Goal: Information Seeking & Learning: Learn about a topic

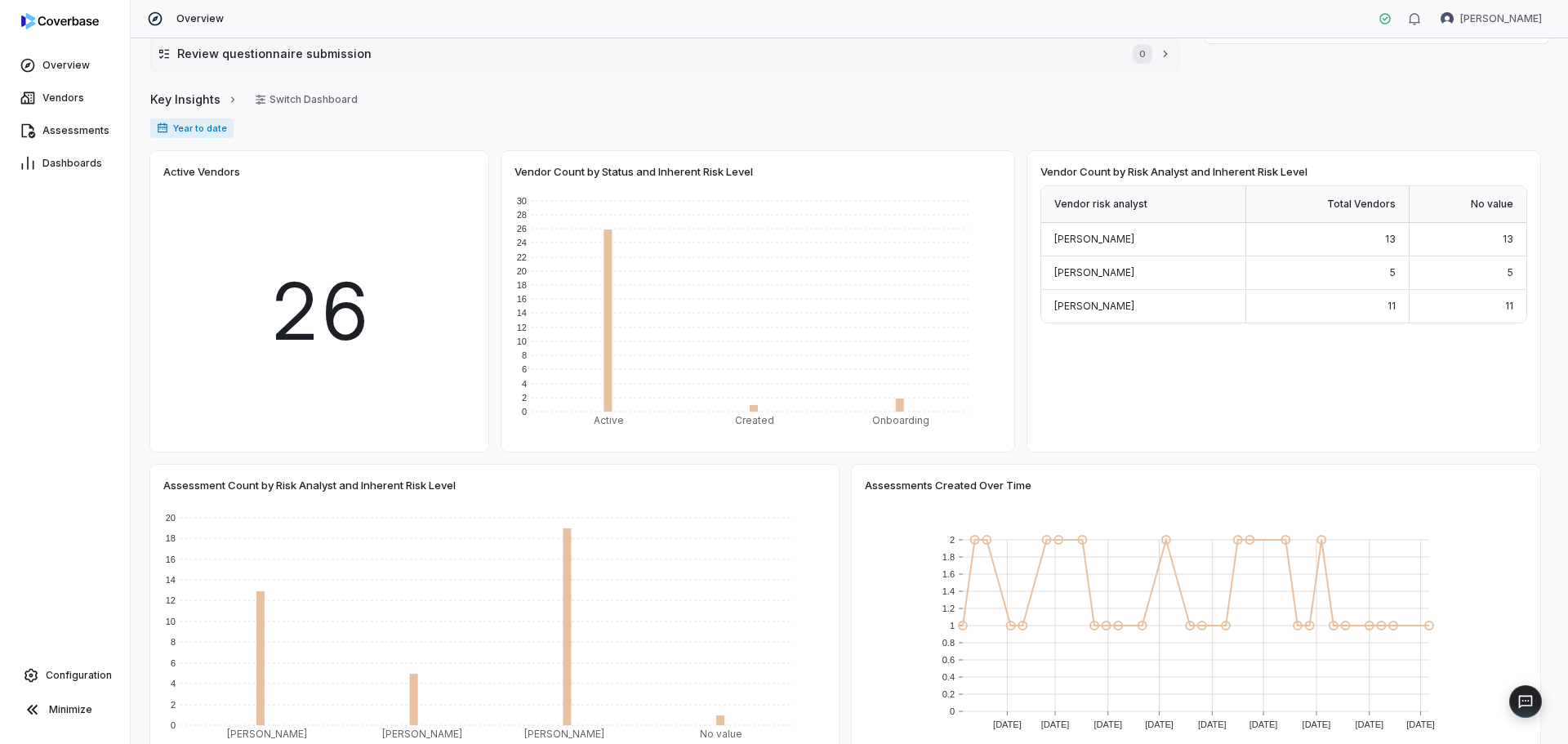
scroll to position [175, 0]
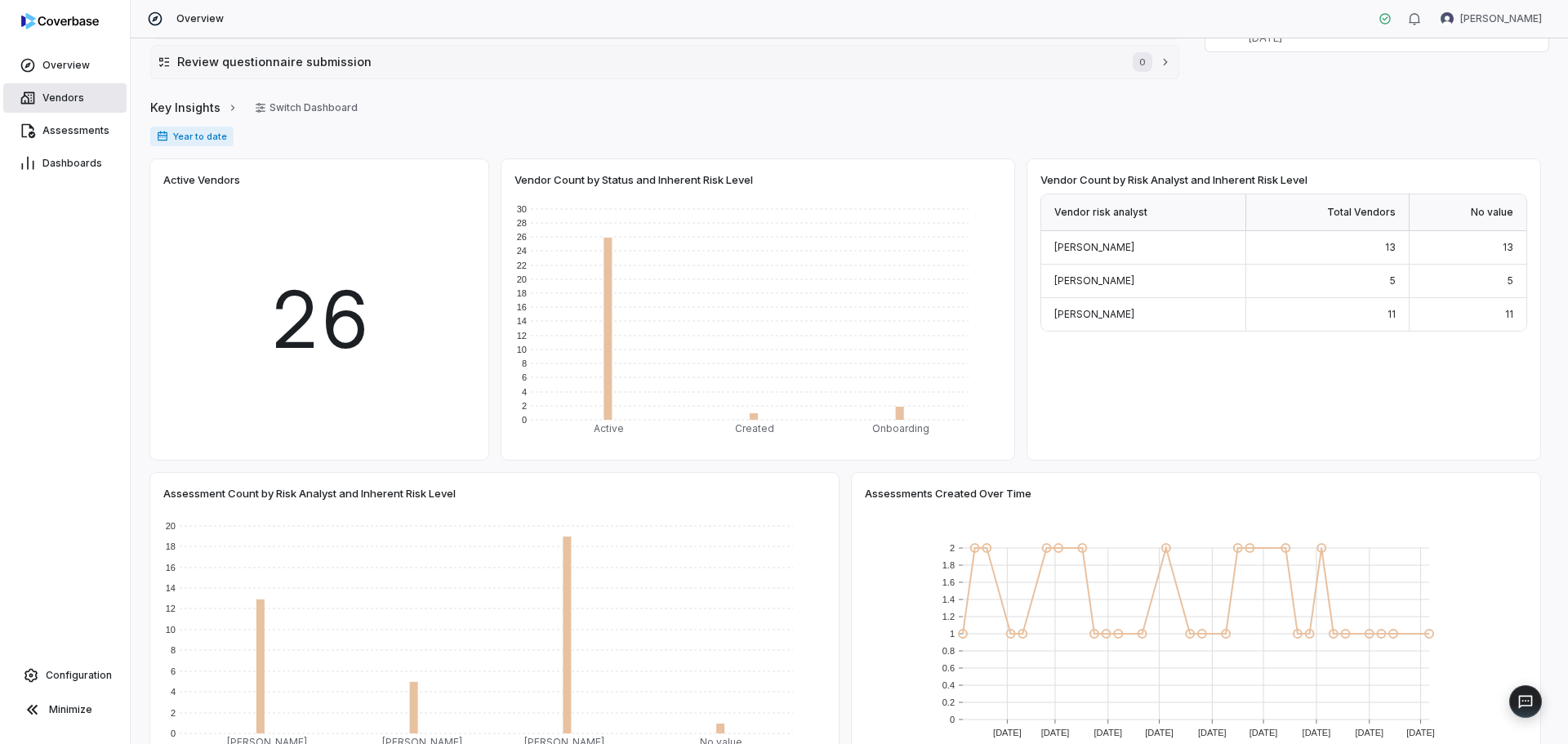
click at [91, 94] on link "Vendors" at bounding box center [65, 98] width 123 height 29
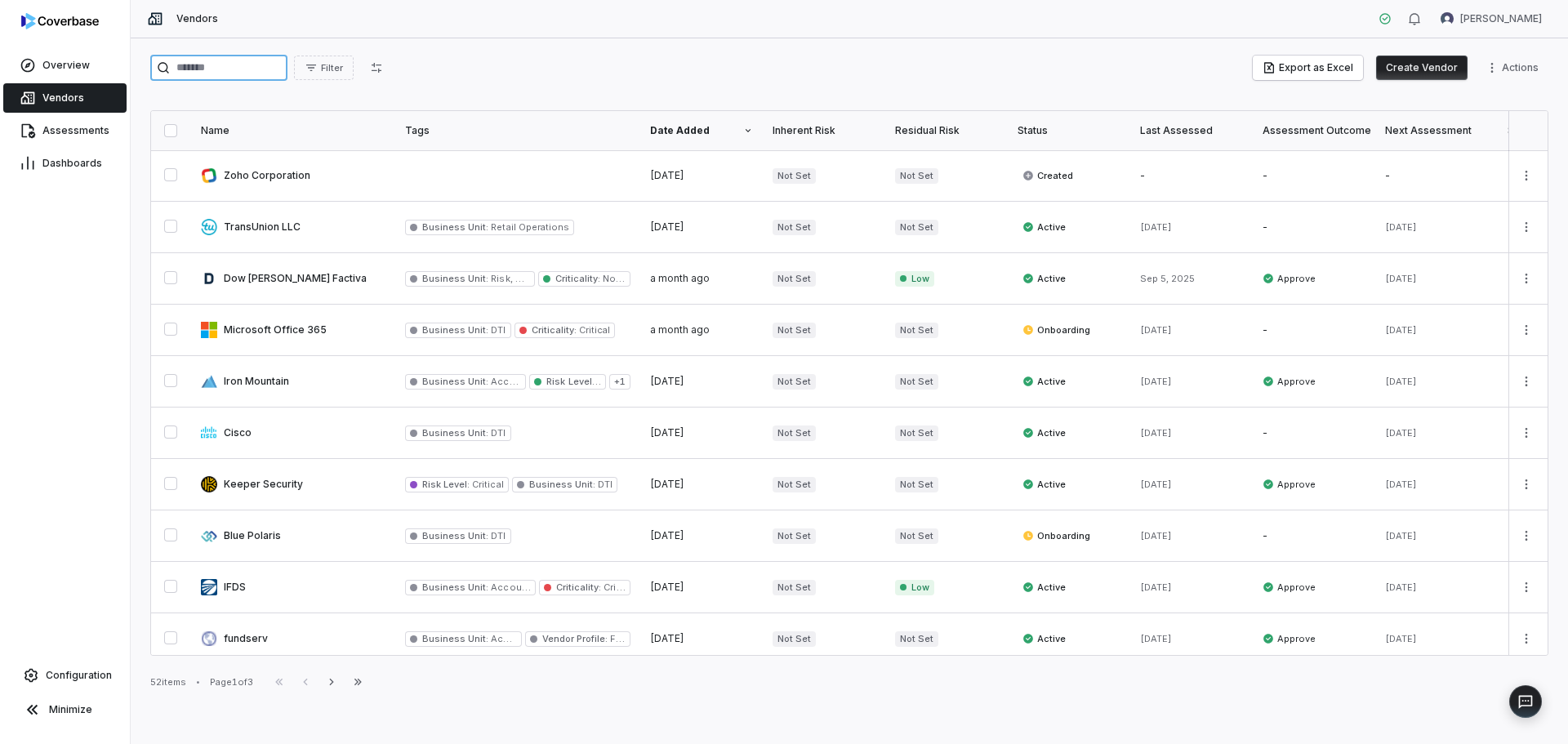
click at [265, 72] on input "search" at bounding box center [219, 68] width 137 height 26
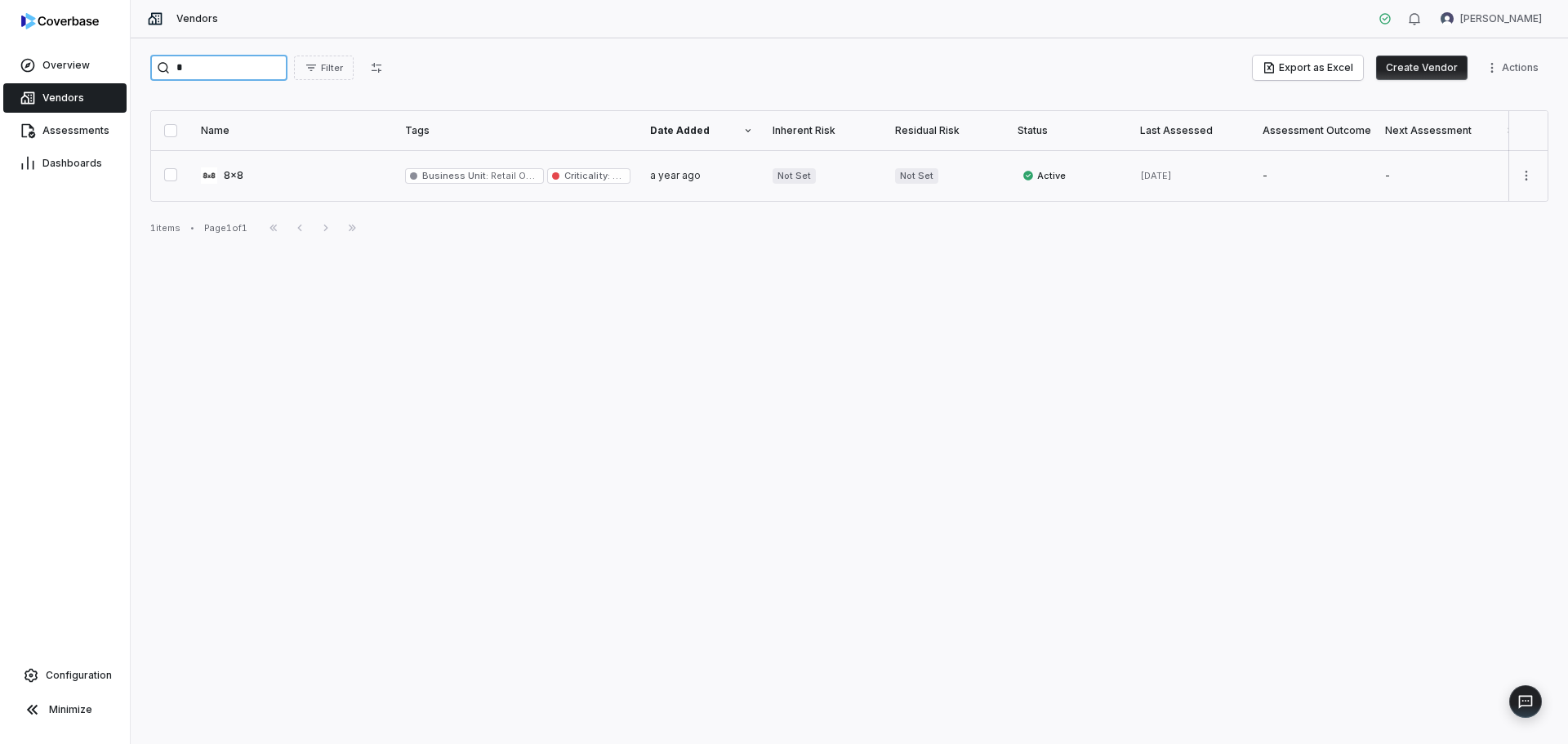
type input "*"
click at [293, 183] on link at bounding box center [294, 176] width 204 height 50
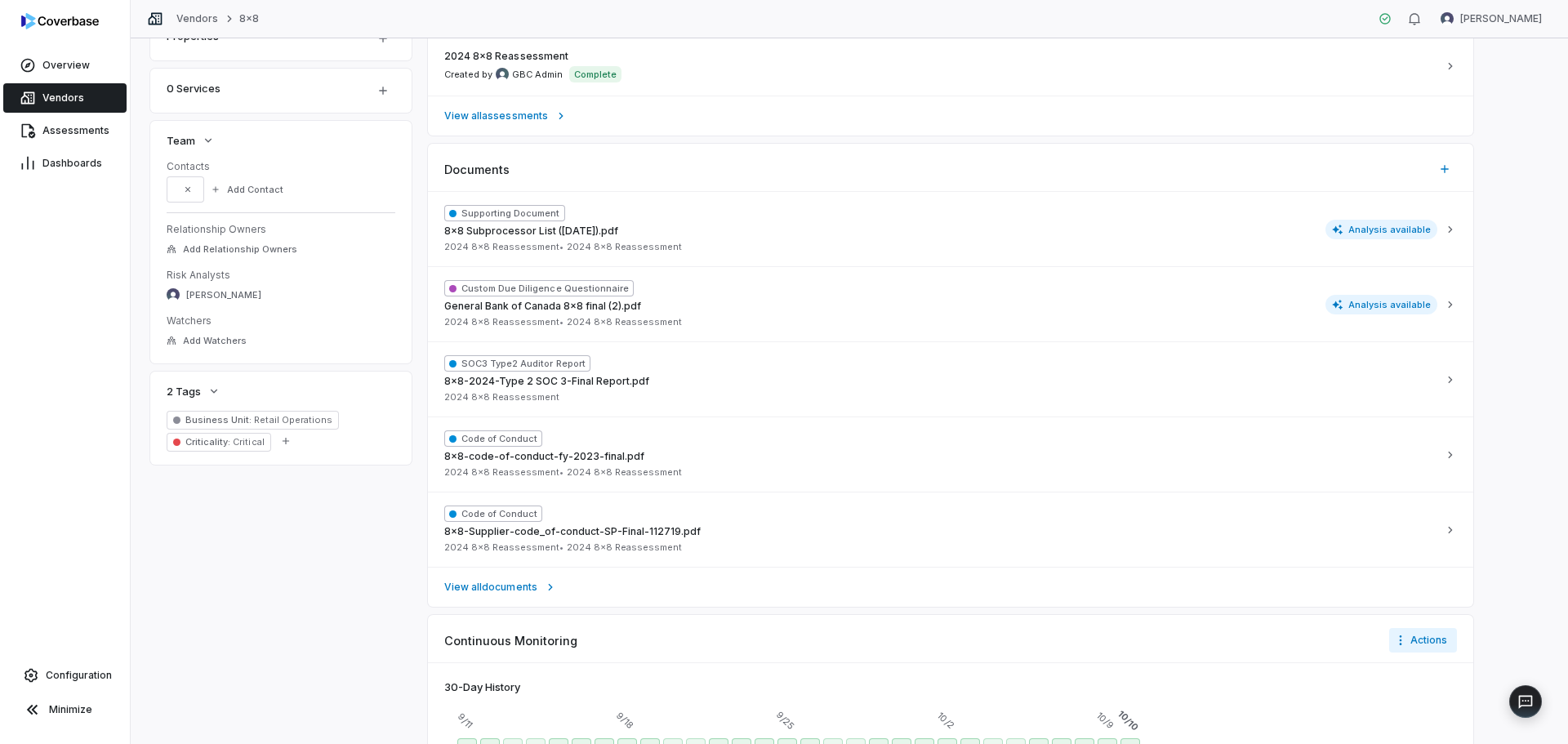
scroll to position [371, 0]
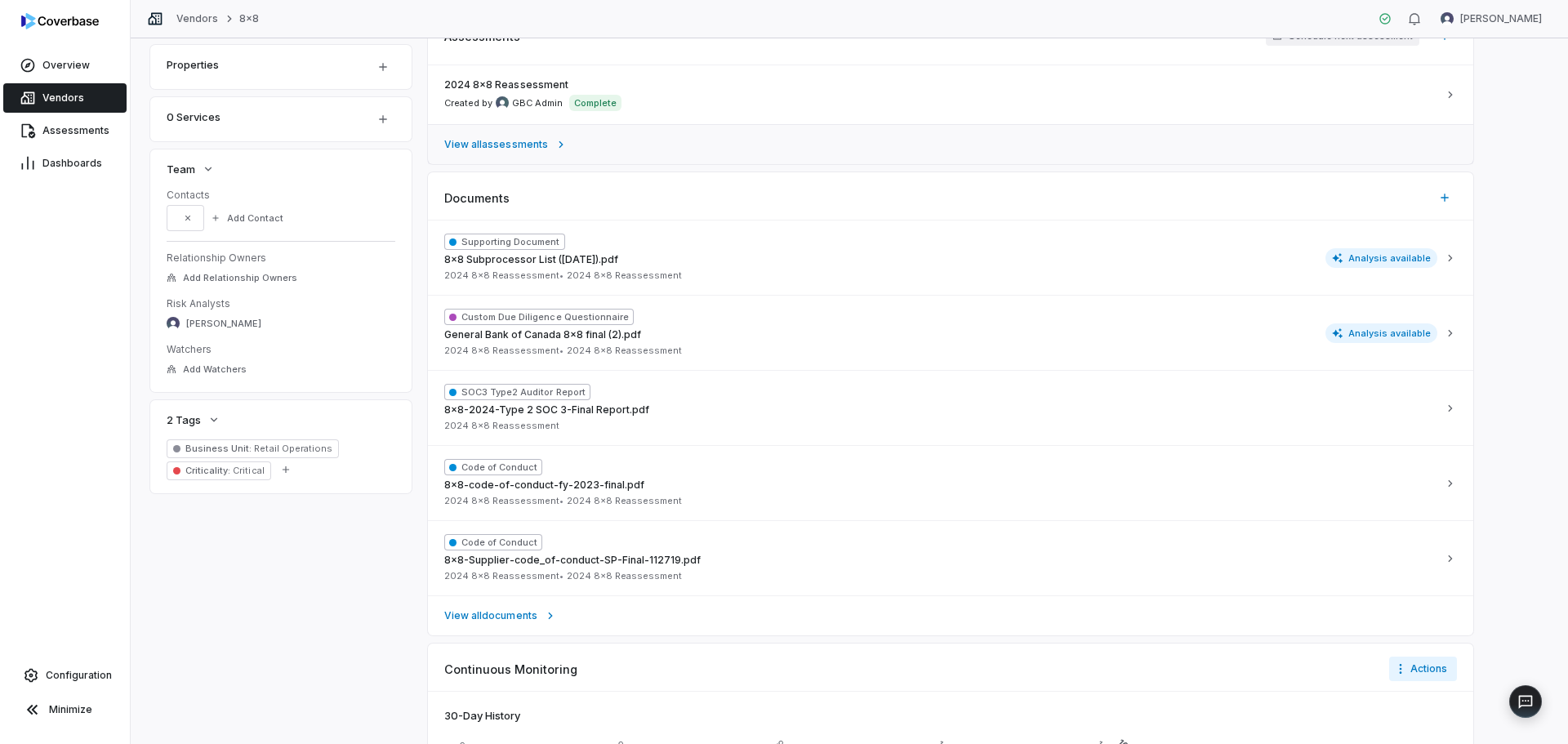
click at [526, 139] on span "View all assessments" at bounding box center [496, 144] width 104 height 13
type textarea "*"
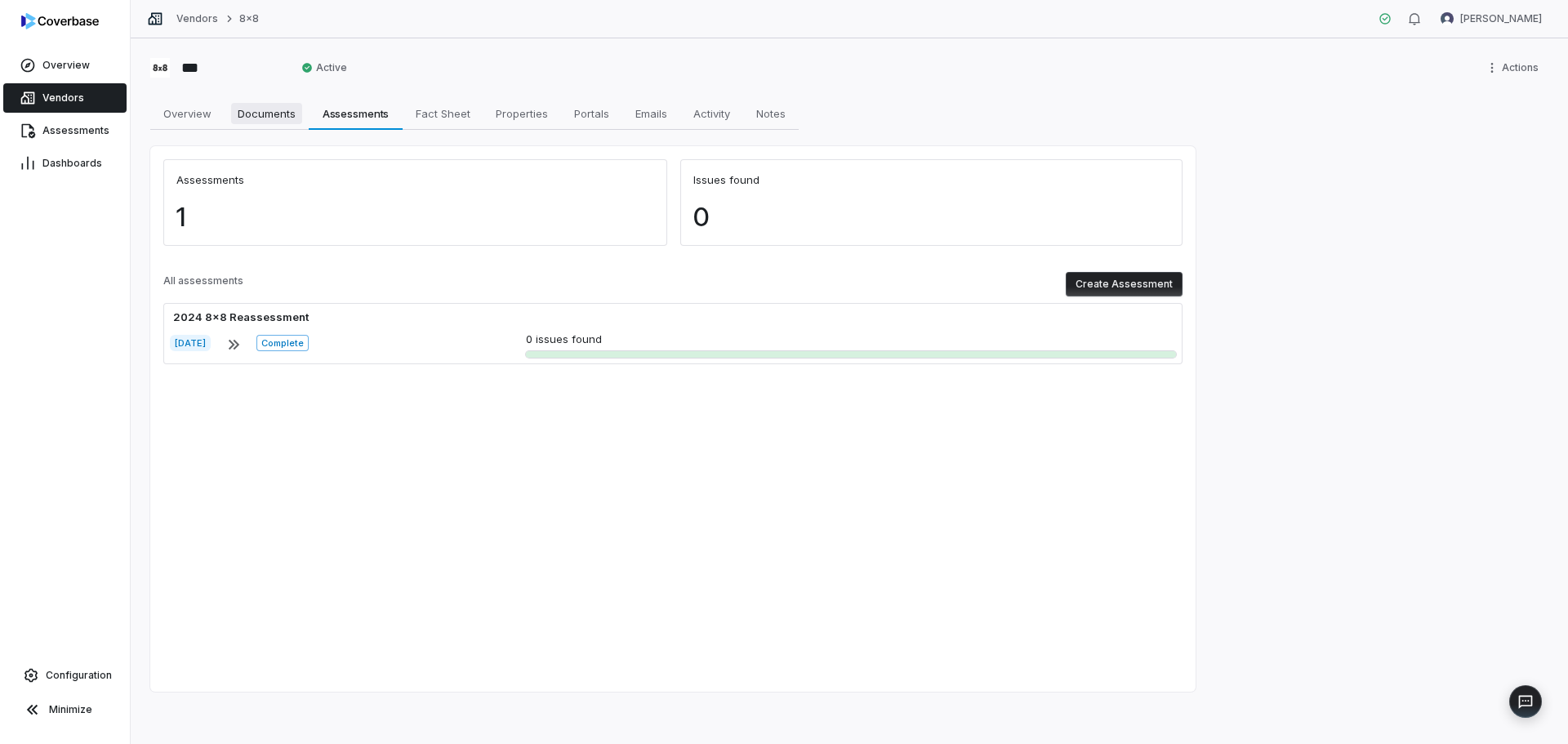
click at [274, 111] on span "Documents" at bounding box center [267, 113] width 71 height 22
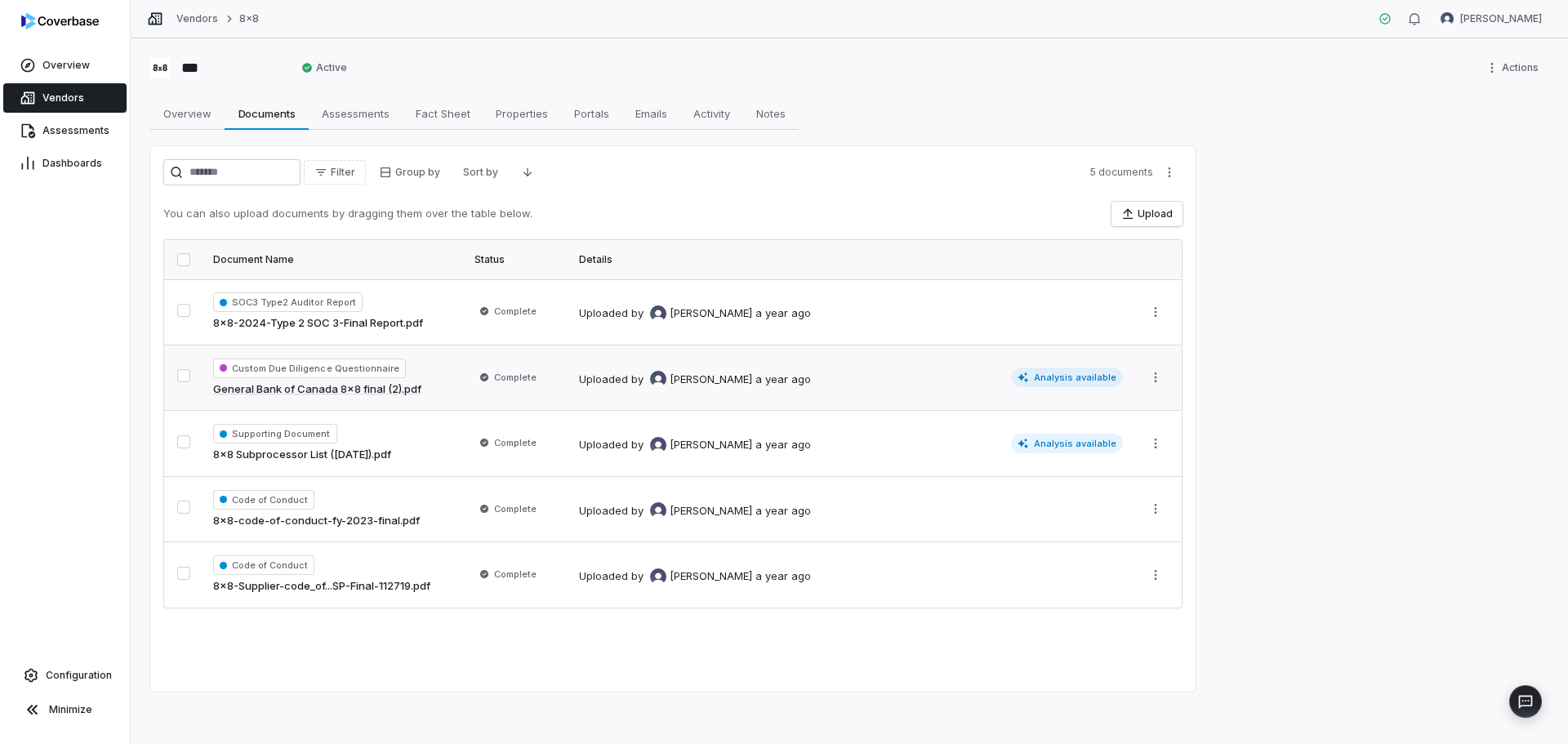
click at [268, 369] on span "Custom Due Diligence Questionnaire" at bounding box center [309, 368] width 193 height 20
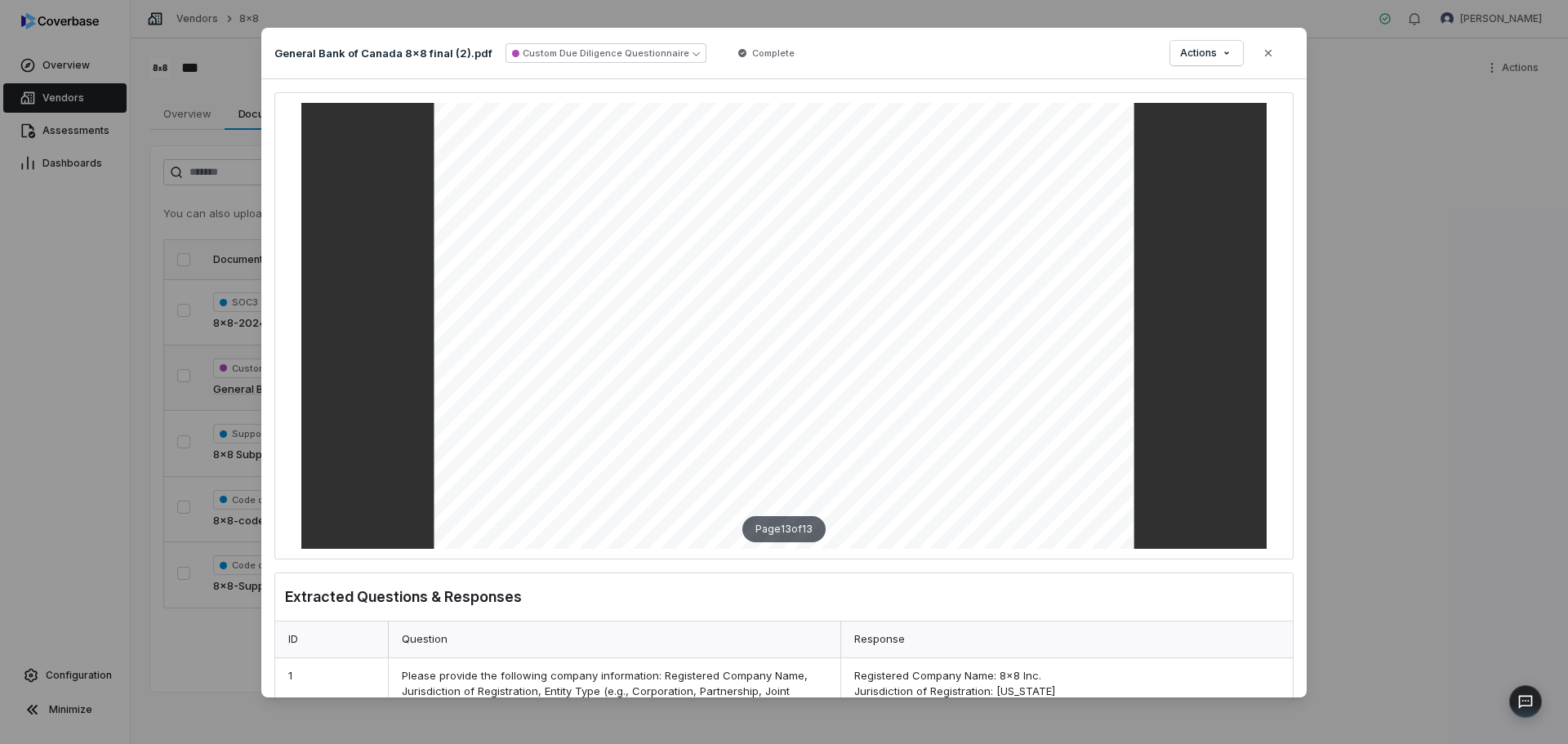
scroll to position [11086, 0]
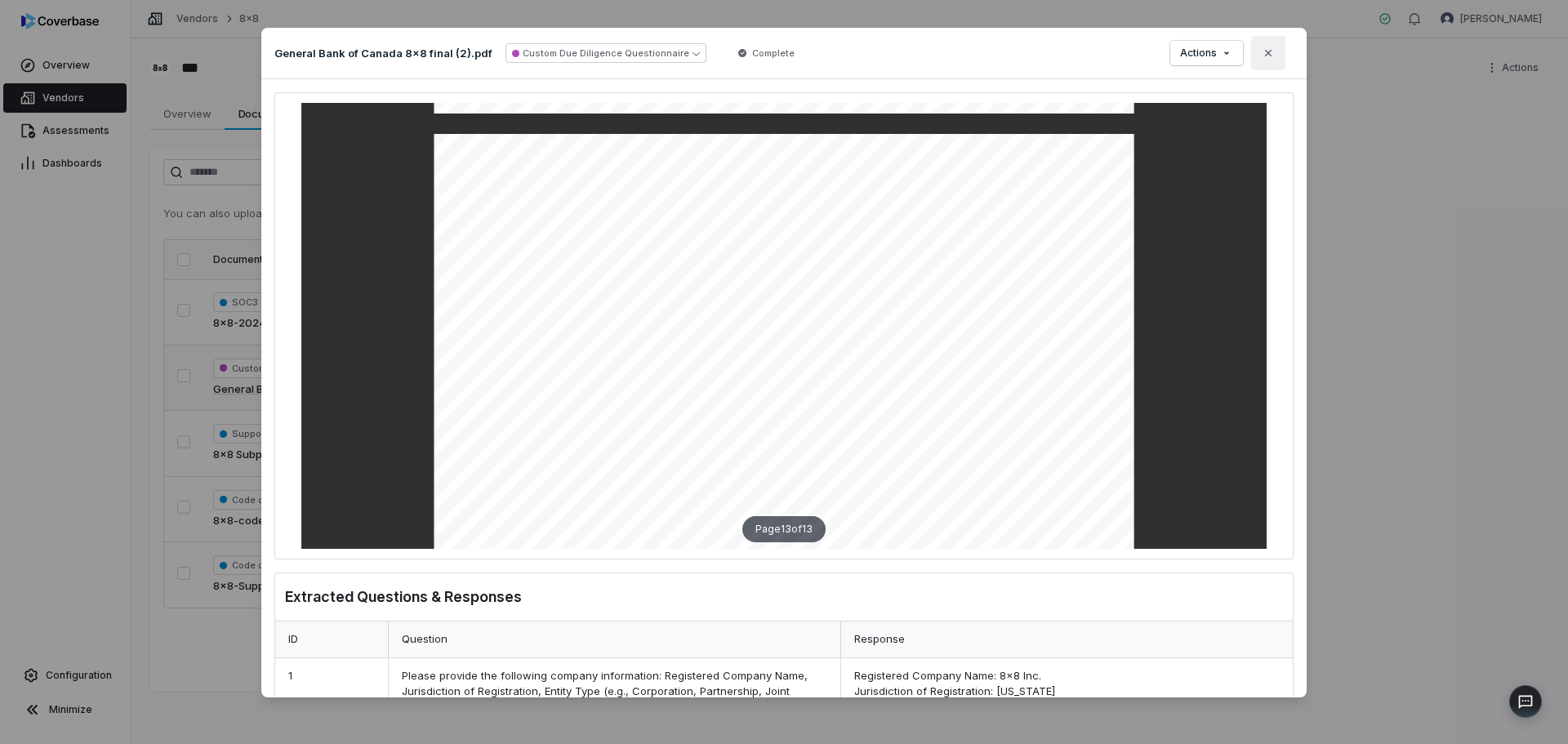
click at [1270, 42] on button "Close" at bounding box center [1268, 53] width 35 height 35
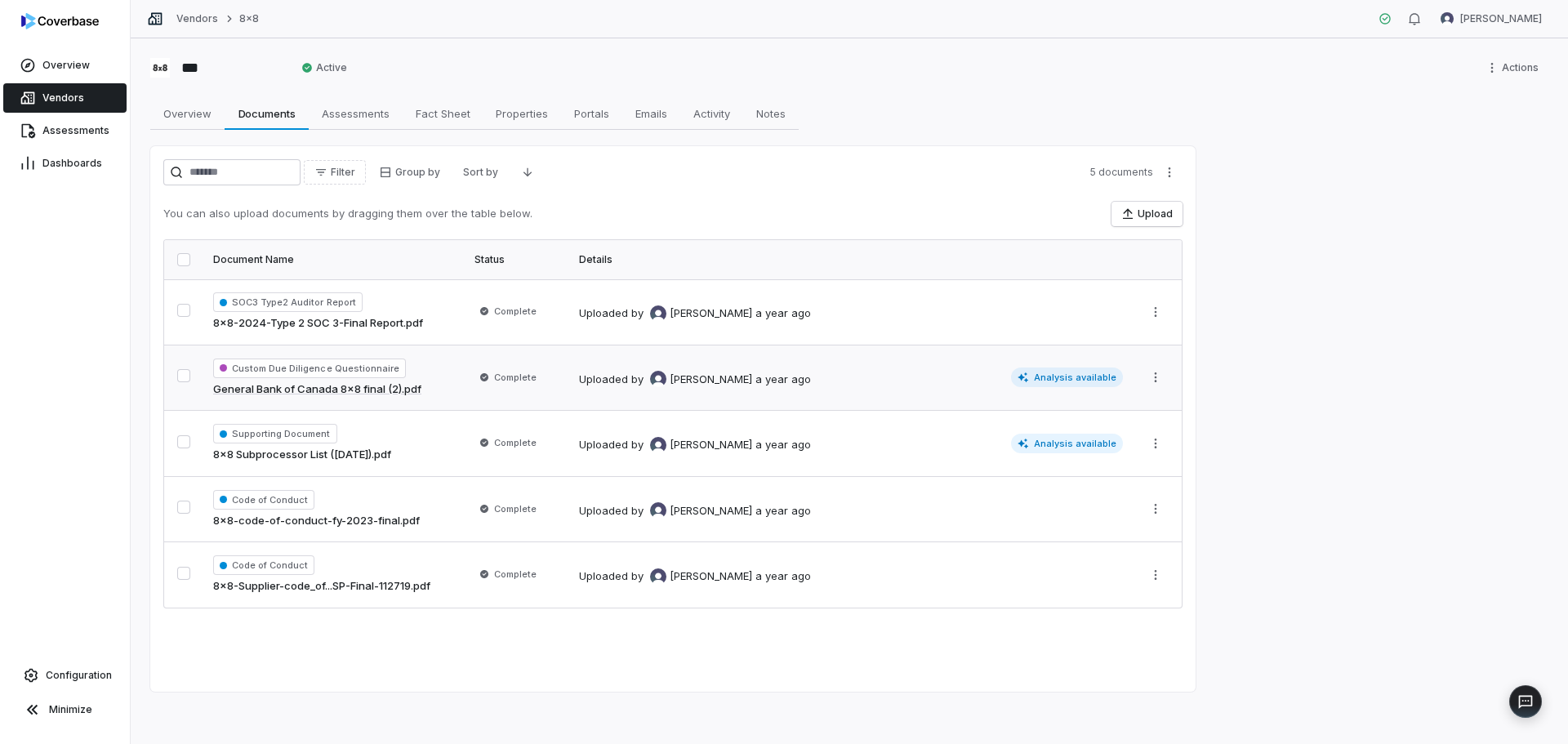
click at [365, 375] on span "Custom Due Diligence Questionnaire" at bounding box center [309, 368] width 193 height 20
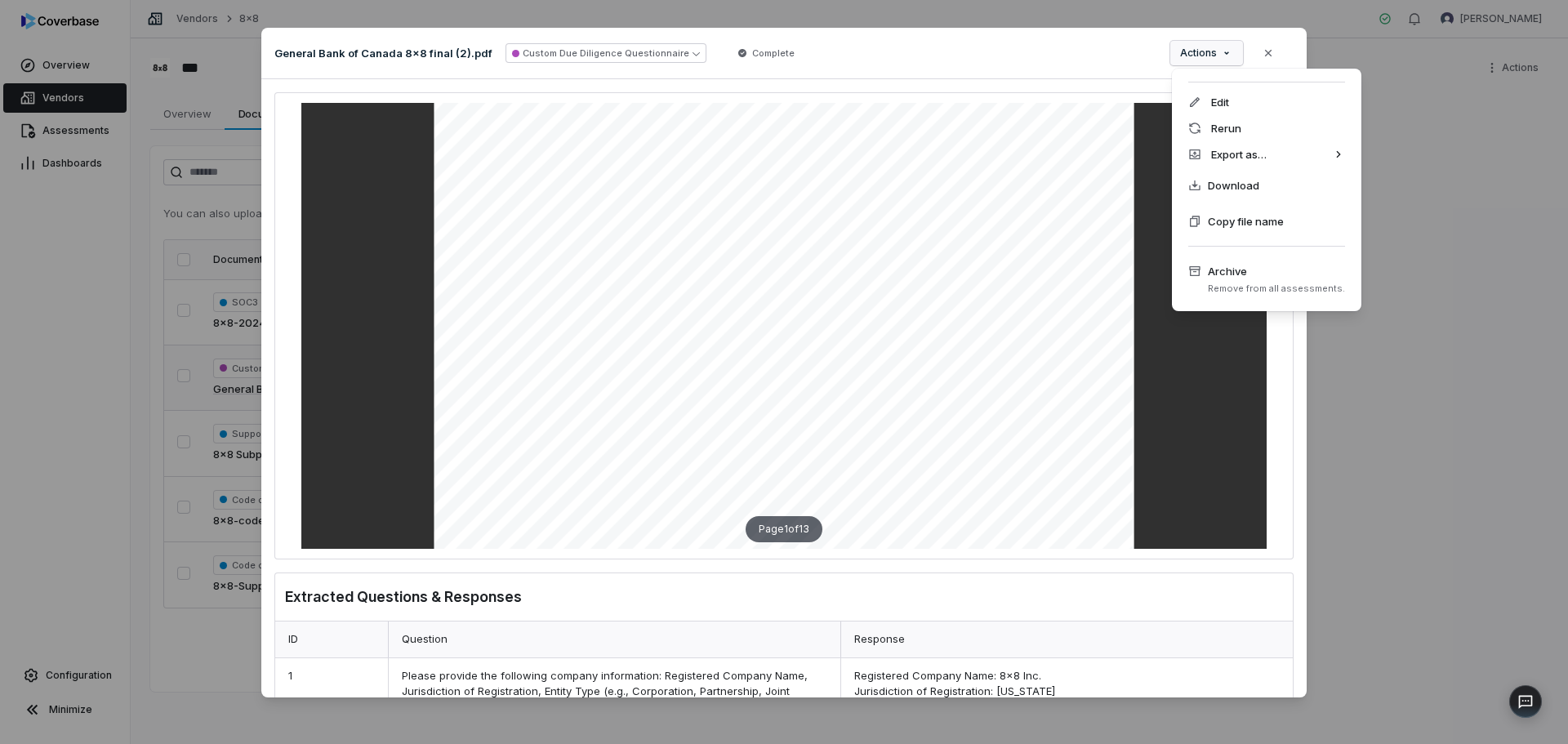
click at [1225, 57] on div "Document Preview General Bank of Canada 8x8 final (2).pdf Custom Due Diligence …" at bounding box center [784, 372] width 1568 height 741
click at [1216, 181] on span "Download" at bounding box center [1233, 185] width 51 height 16
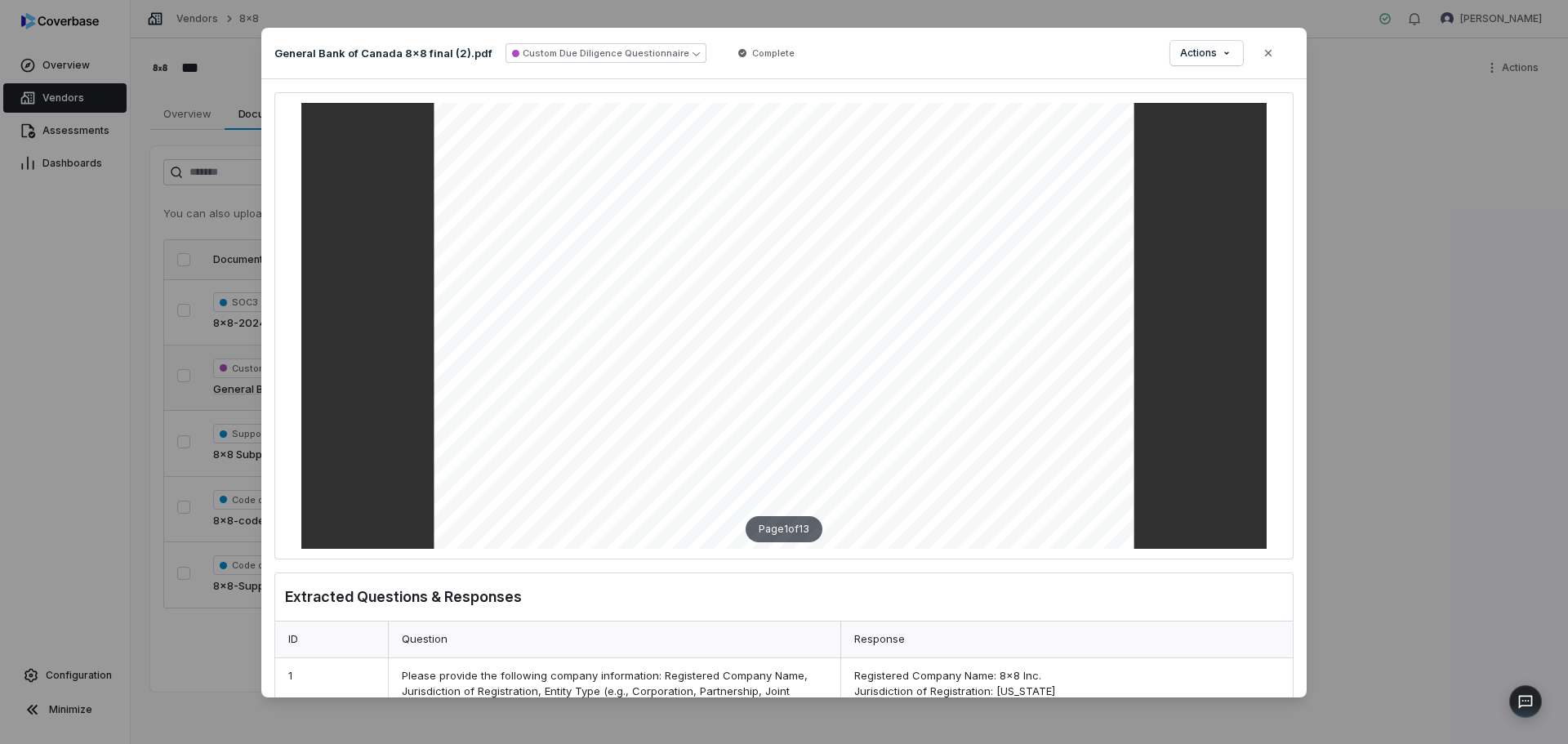
drag, startPoint x: 1269, startPoint y: 49, endPoint x: 1134, endPoint y: 51, distance: 135.0
click at [1267, 50] on icon "button" at bounding box center [1268, 53] width 13 height 13
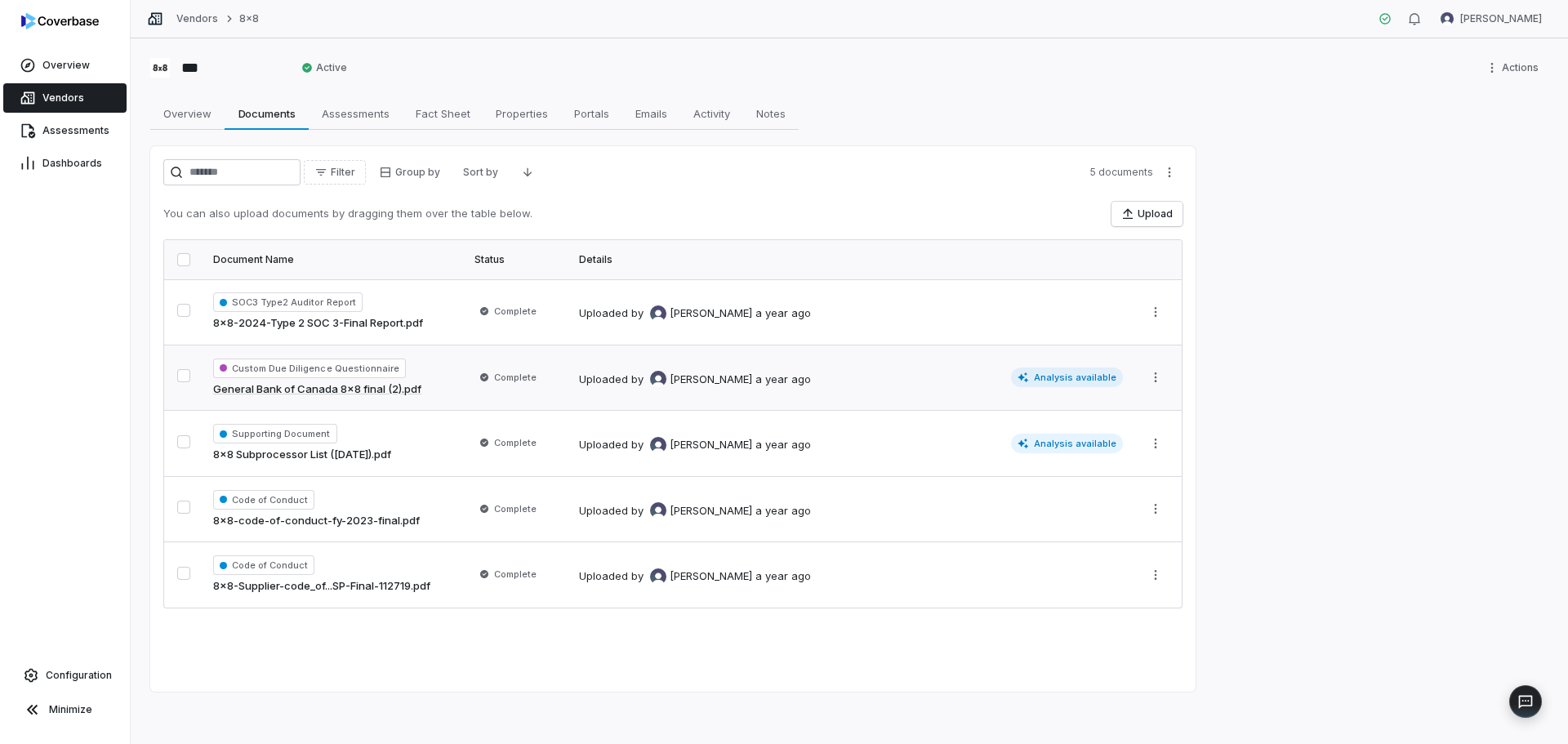
click at [106, 97] on link "Vendors" at bounding box center [65, 98] width 123 height 29
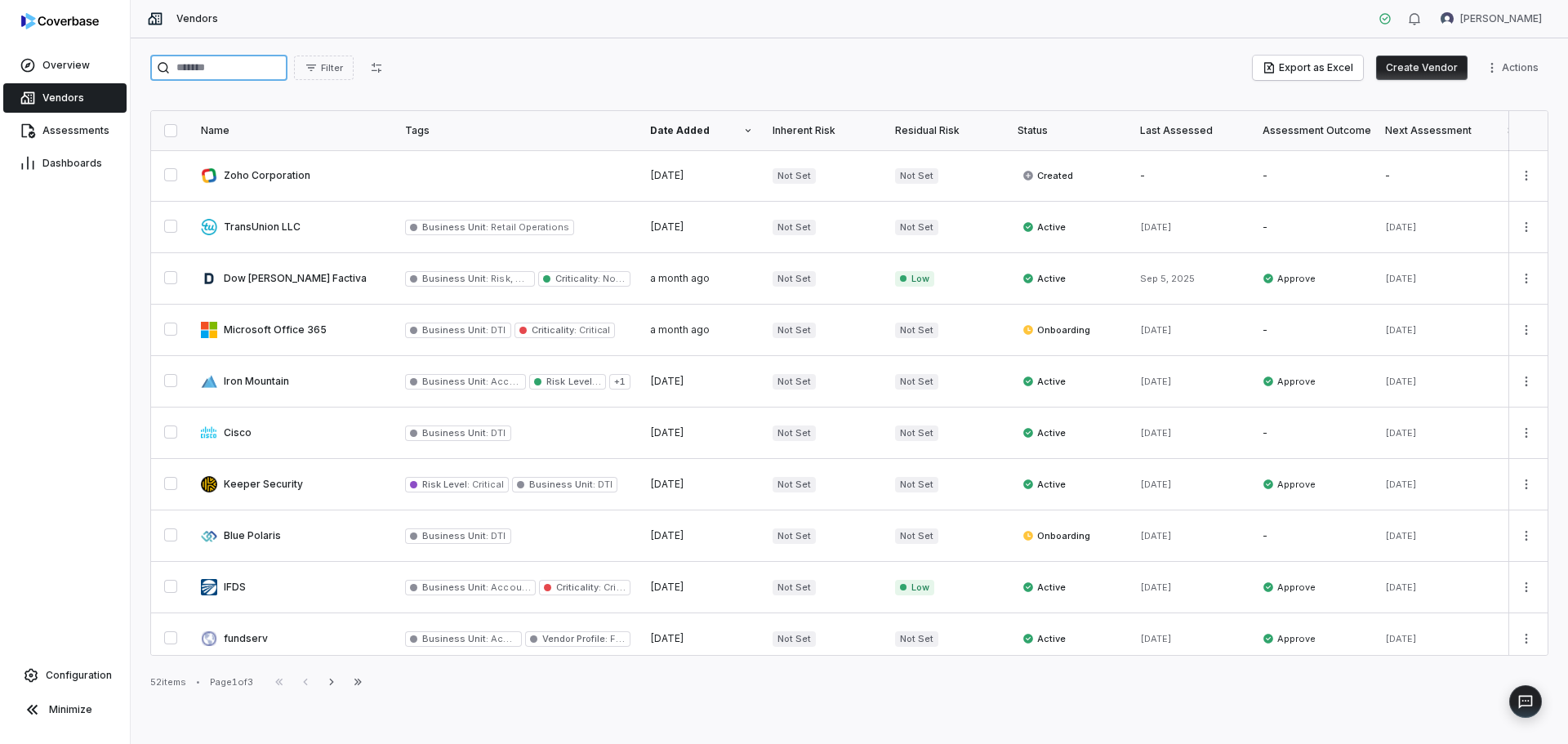
click at [216, 58] on input "search" at bounding box center [219, 68] width 137 height 26
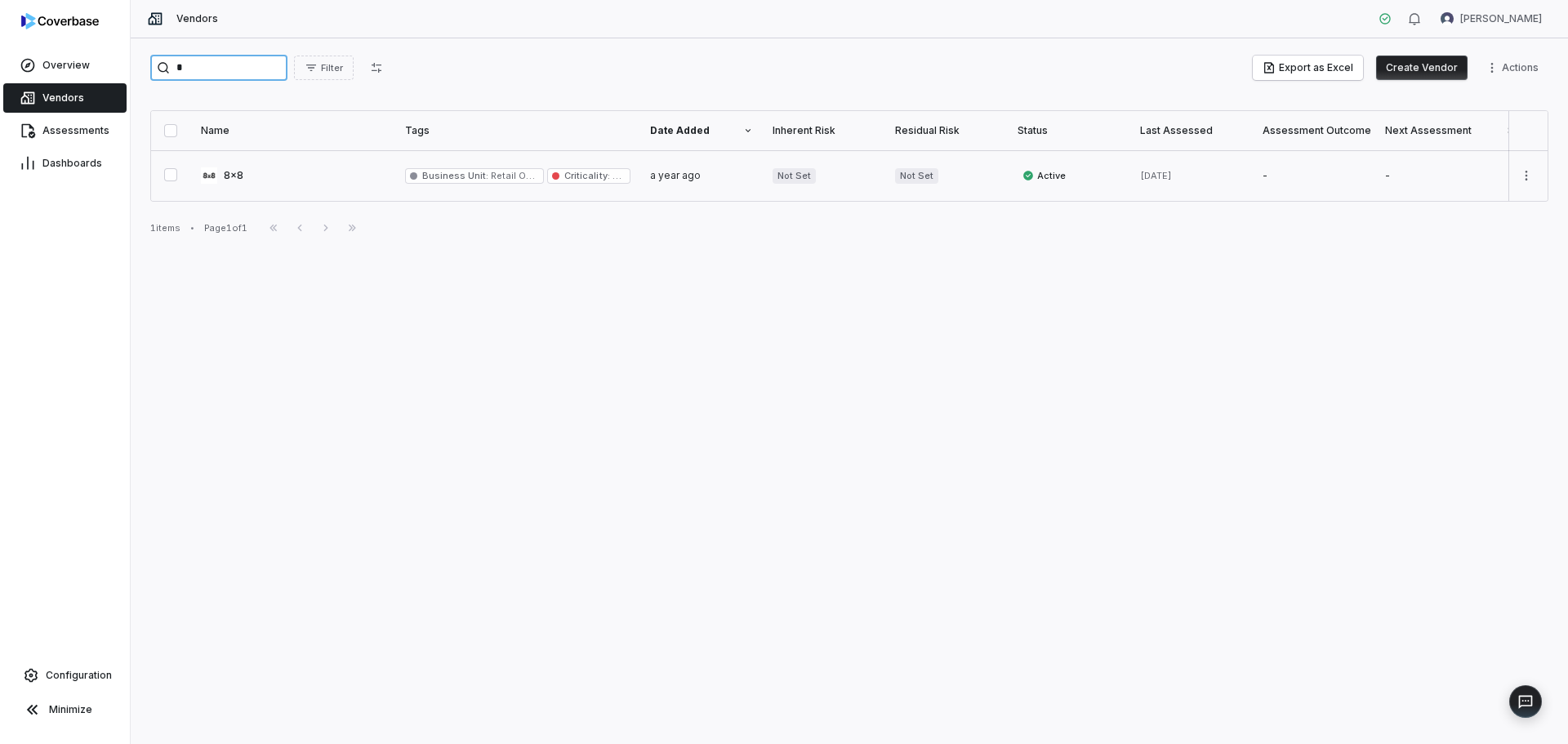
type input "*"
click at [239, 196] on link at bounding box center [294, 176] width 204 height 50
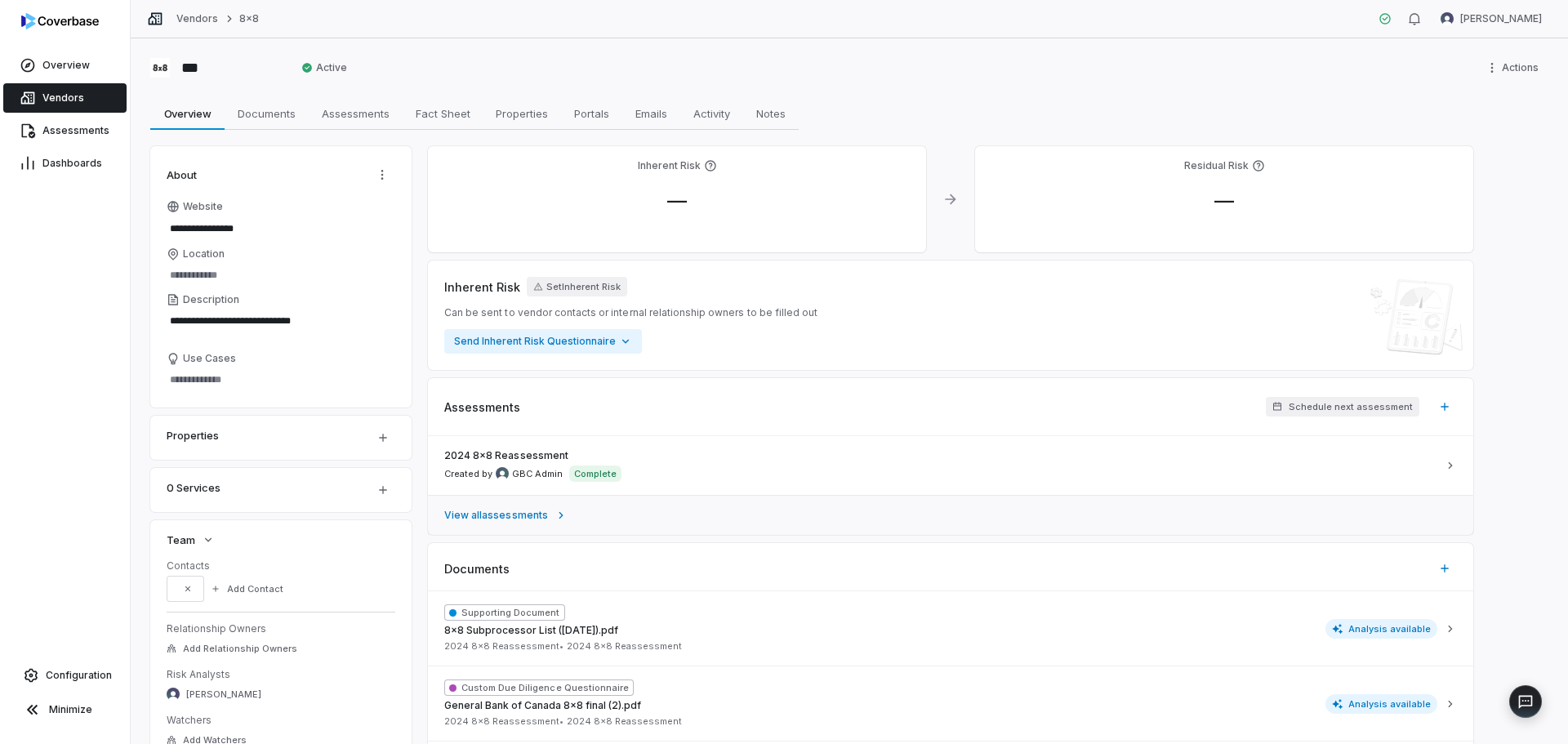
click at [509, 522] on link "View all assessments" at bounding box center [950, 515] width 1045 height 40
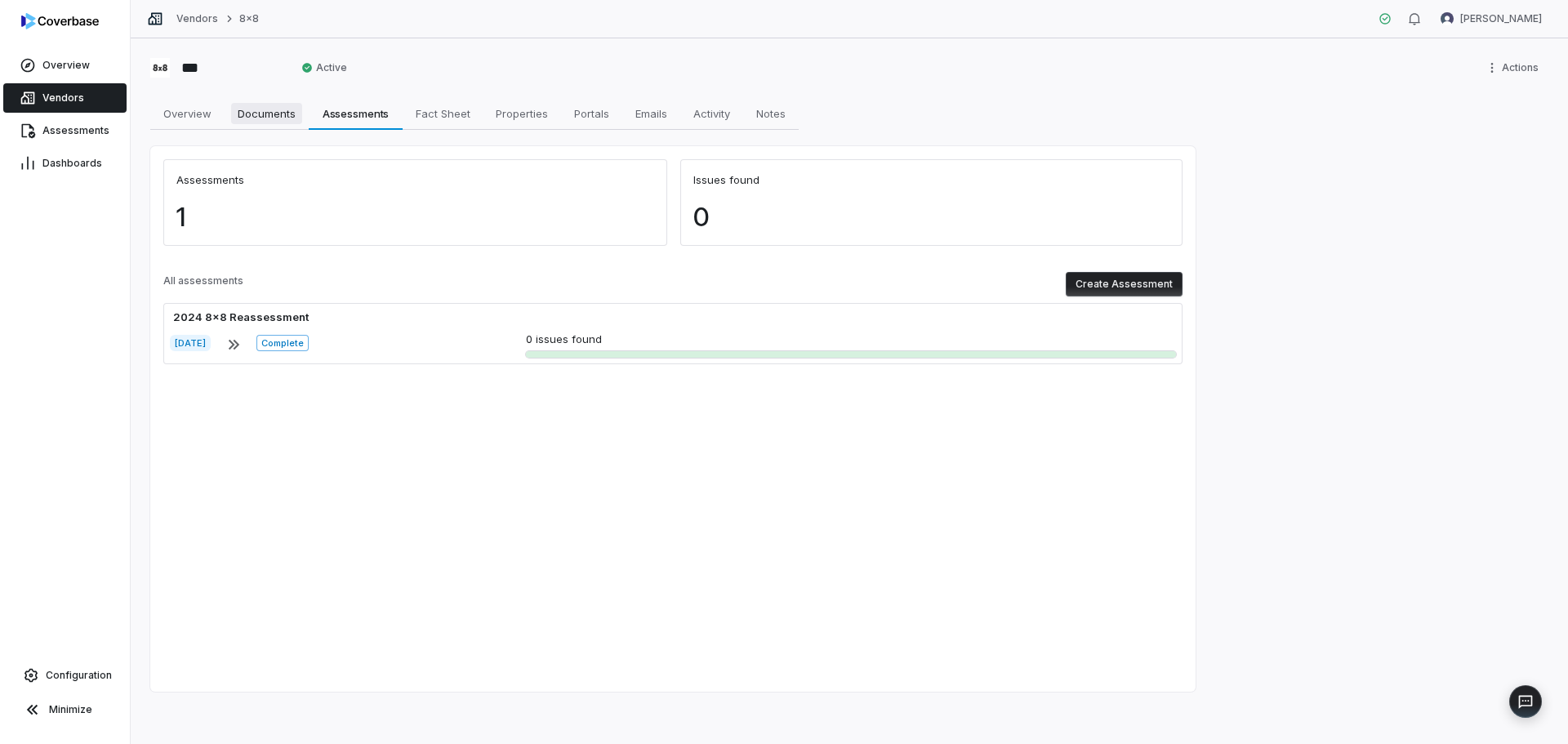
click at [253, 114] on span "Documents" at bounding box center [267, 113] width 71 height 22
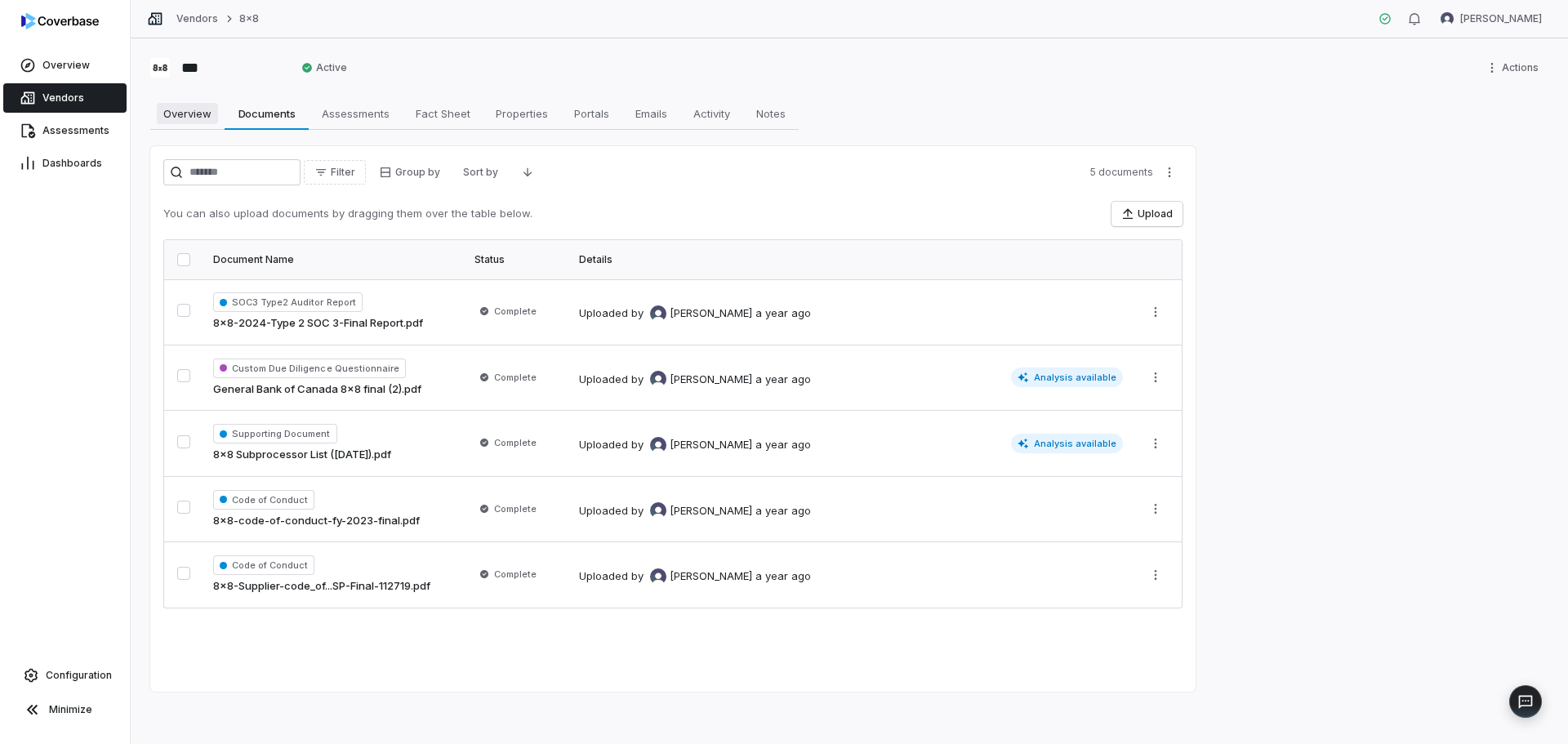
click at [191, 120] on span "Overview" at bounding box center [187, 113] width 61 height 22
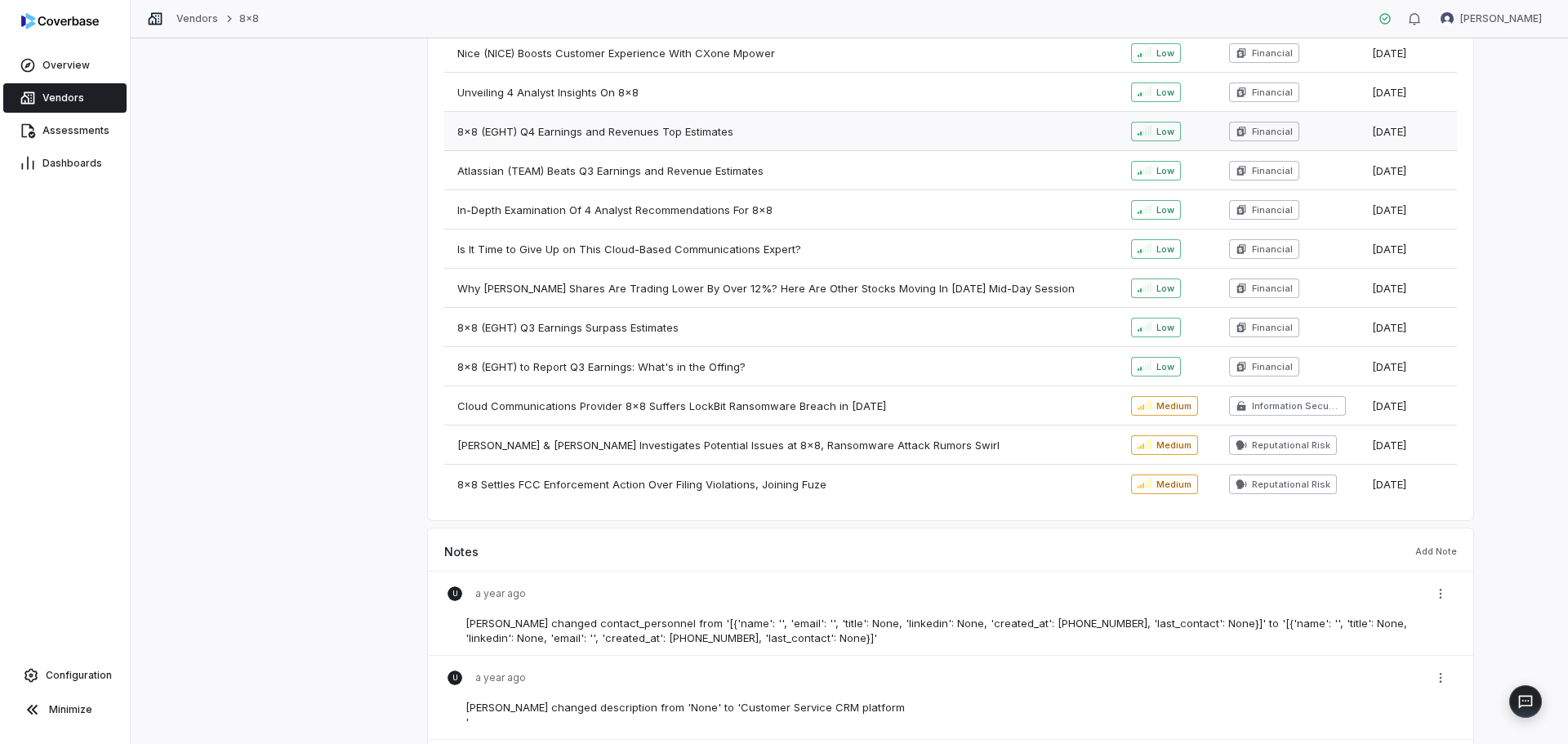
scroll to position [1270, 0]
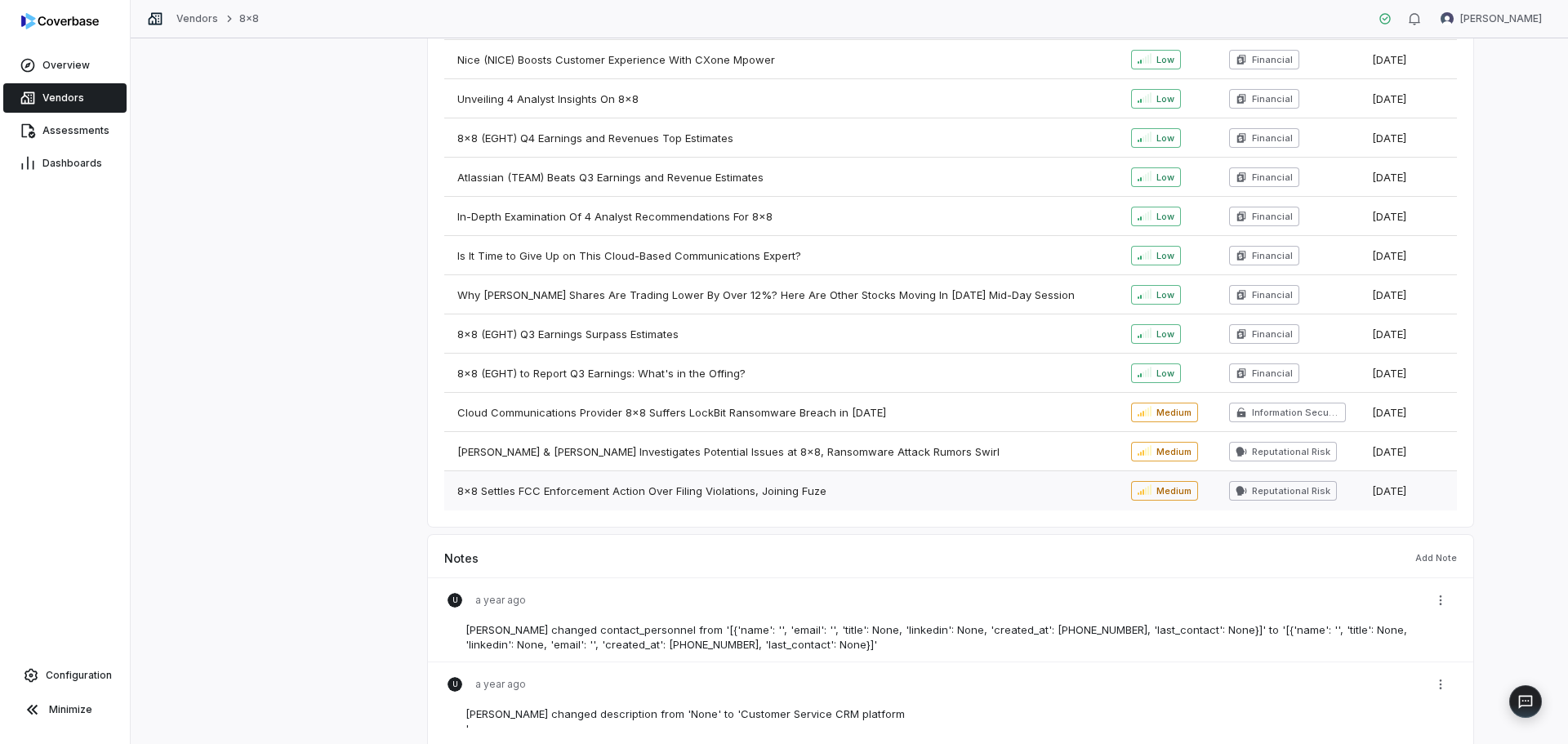
click at [687, 486] on span "8x8 Settles FCC Enforcement Action Over Filing Violations, Joining Fuze" at bounding box center [642, 490] width 369 height 13
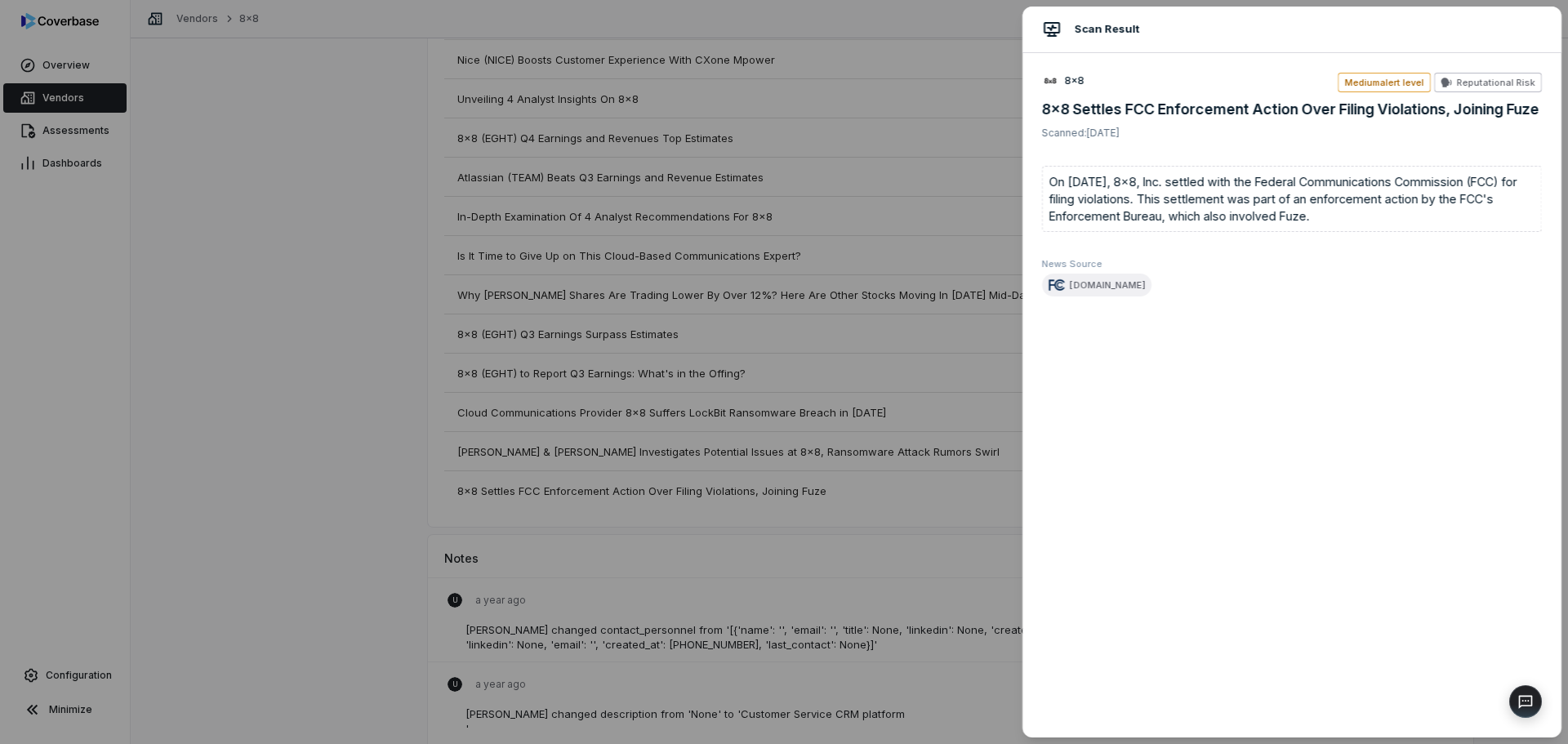
click at [345, 536] on div "Scan Result 8x8 Medium alert level Reputational Risk 8x8 Settles FCC Enforcemen…" at bounding box center [784, 372] width 1568 height 744
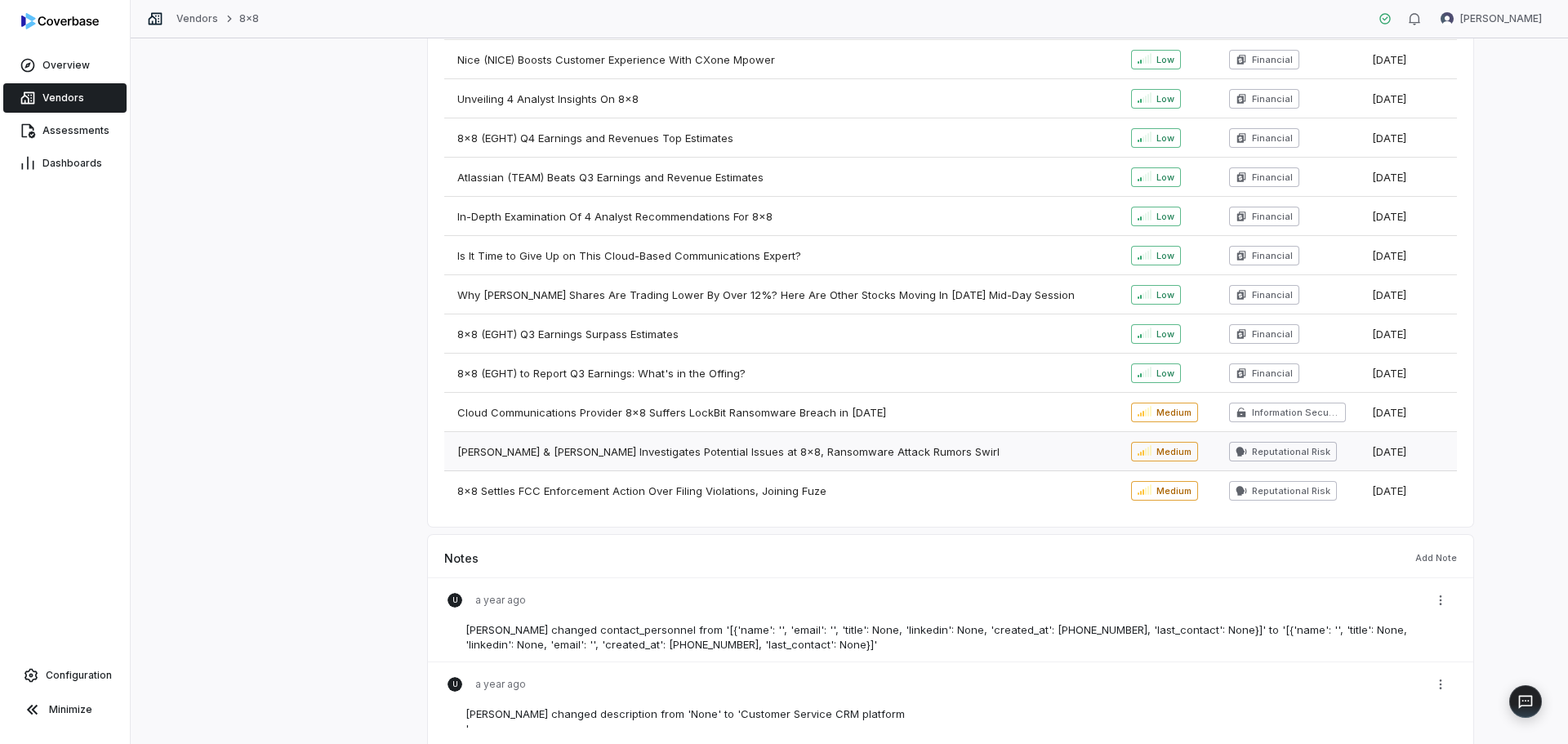
click at [564, 452] on span "[PERSON_NAME] & [PERSON_NAME] Investigates Potential Issues at 8x8, Ransomware …" at bounding box center [728, 451] width 542 height 13
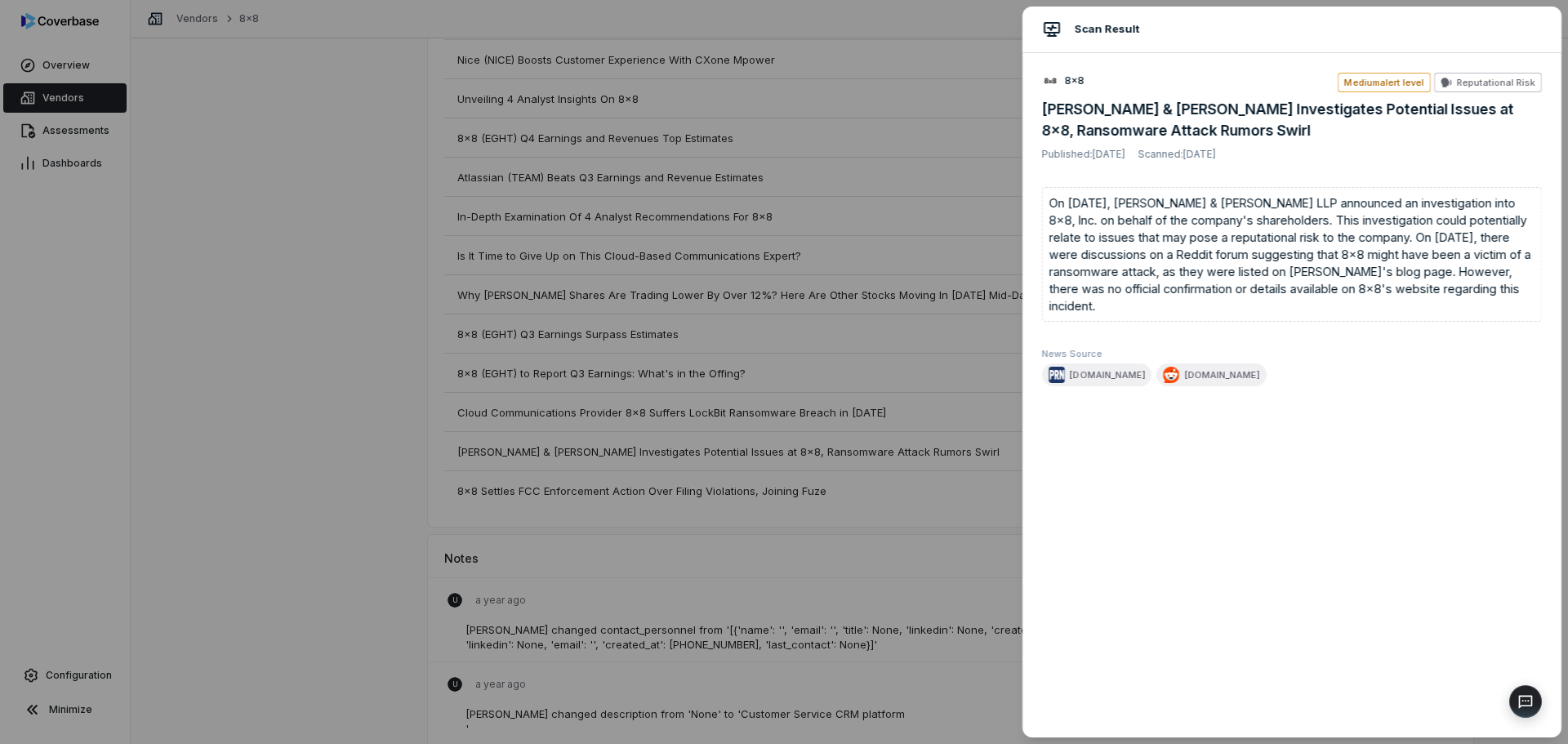
click at [237, 480] on div "Scan Result 8x8 Medium alert level Reputational Risk [PERSON_NAME] & [PERSON_NA…" at bounding box center [784, 372] width 1568 height 744
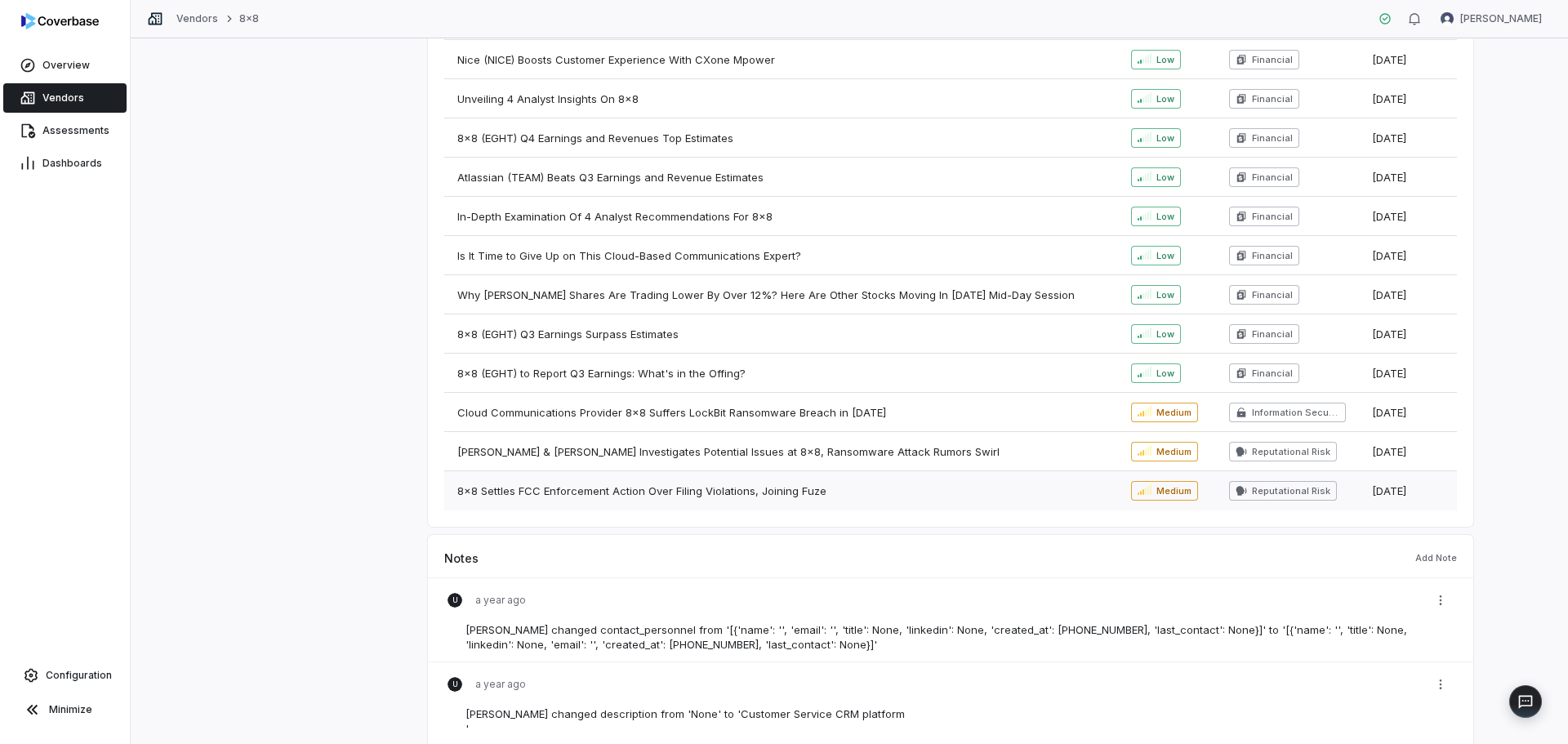
click at [725, 485] on span "8x8 Settles FCC Enforcement Action Over Filing Violations, Joining Fuze" at bounding box center [642, 490] width 369 height 13
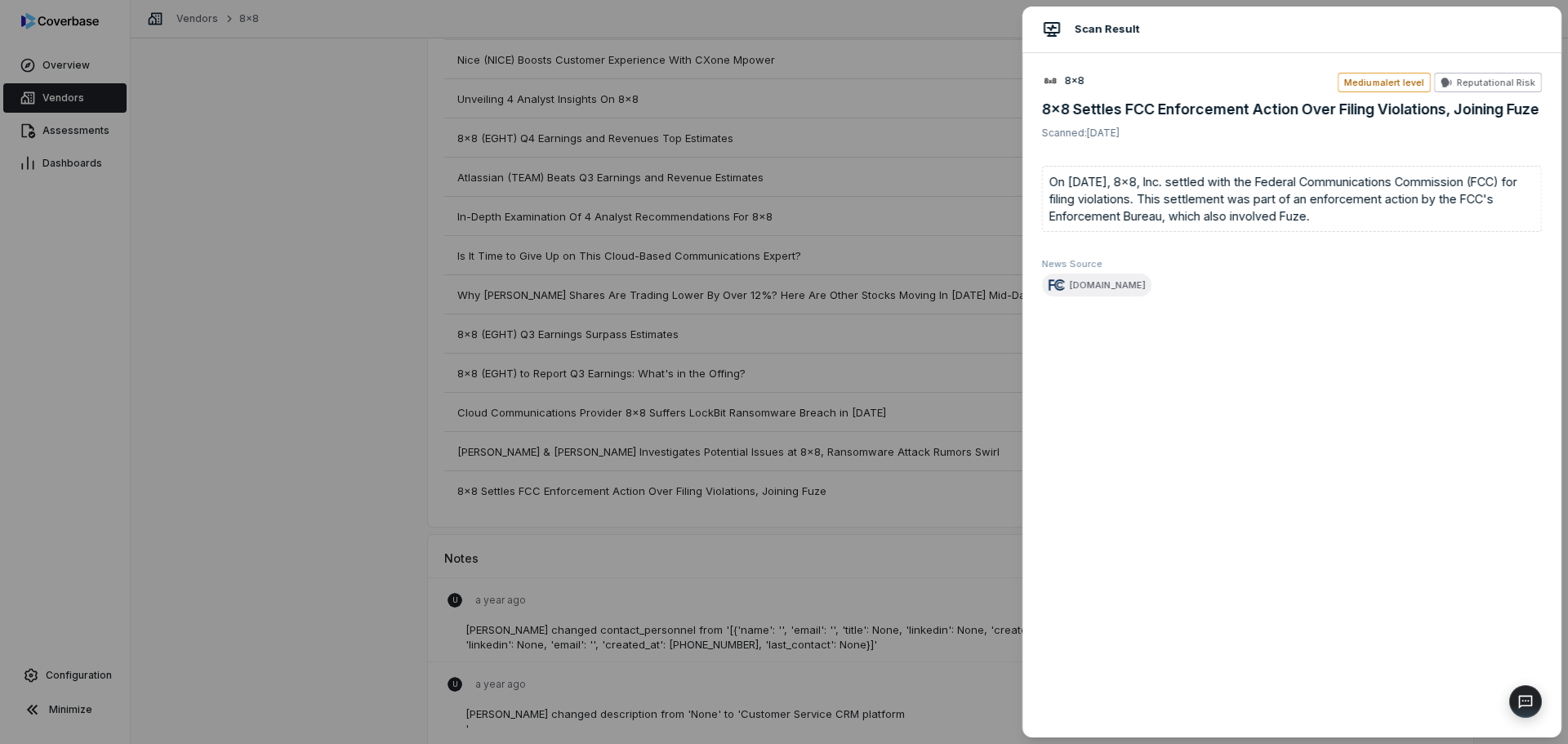
click at [262, 513] on div "Scan Result 8x8 Medium alert level Reputational Risk 8x8 Settles FCC Enforcemen…" at bounding box center [784, 372] width 1568 height 744
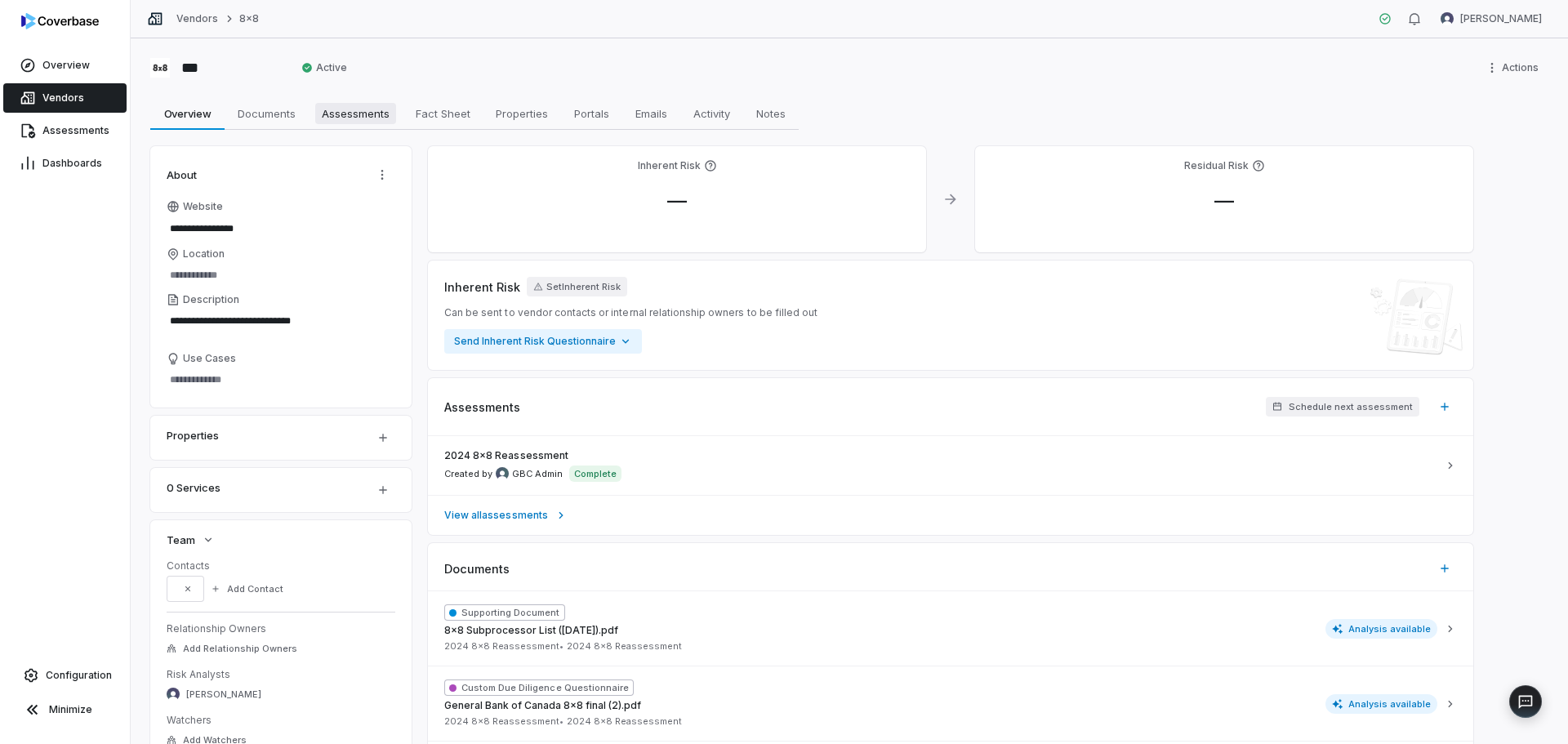
click at [361, 120] on span "Assessments" at bounding box center [355, 113] width 81 height 22
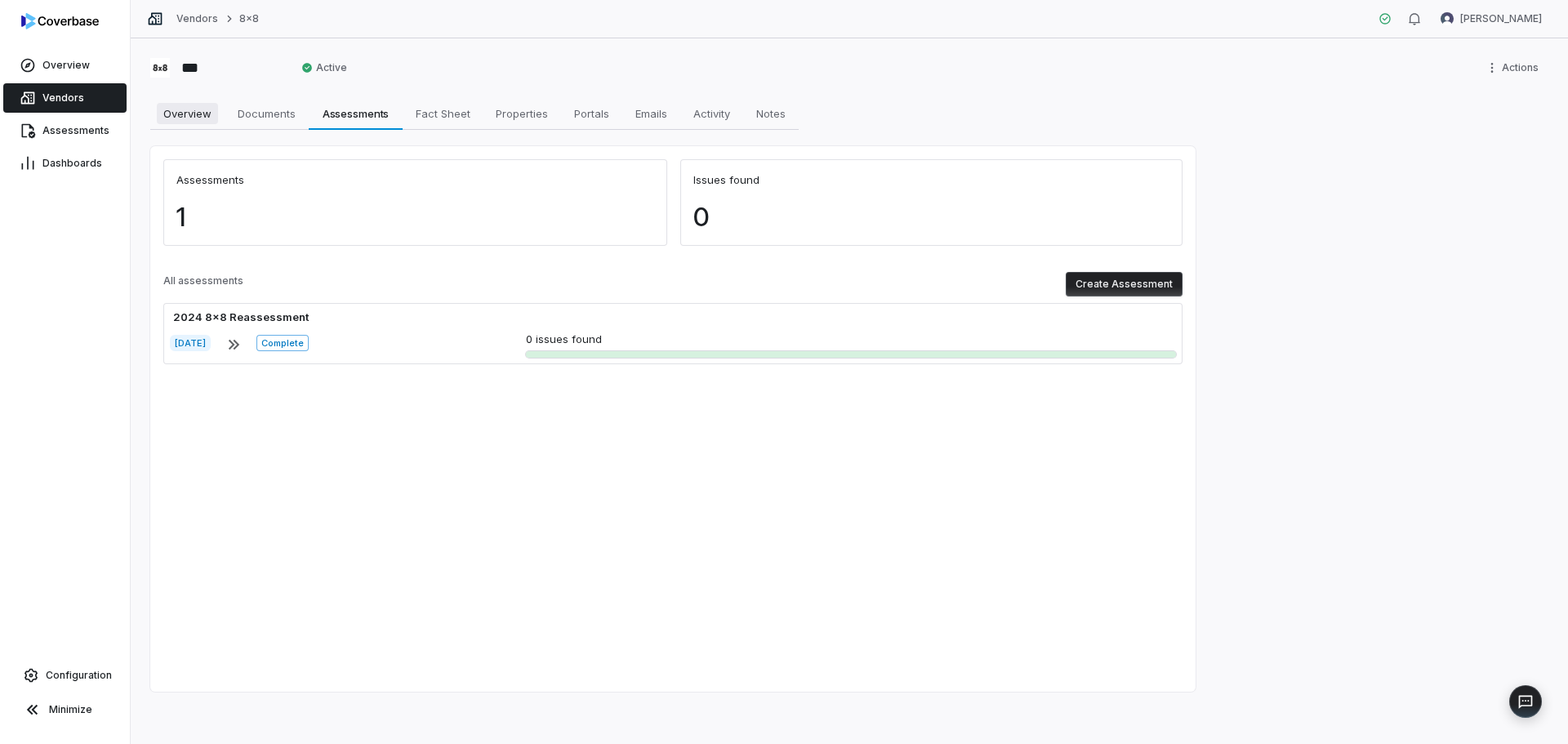
click at [210, 121] on span "Overview" at bounding box center [187, 113] width 61 height 22
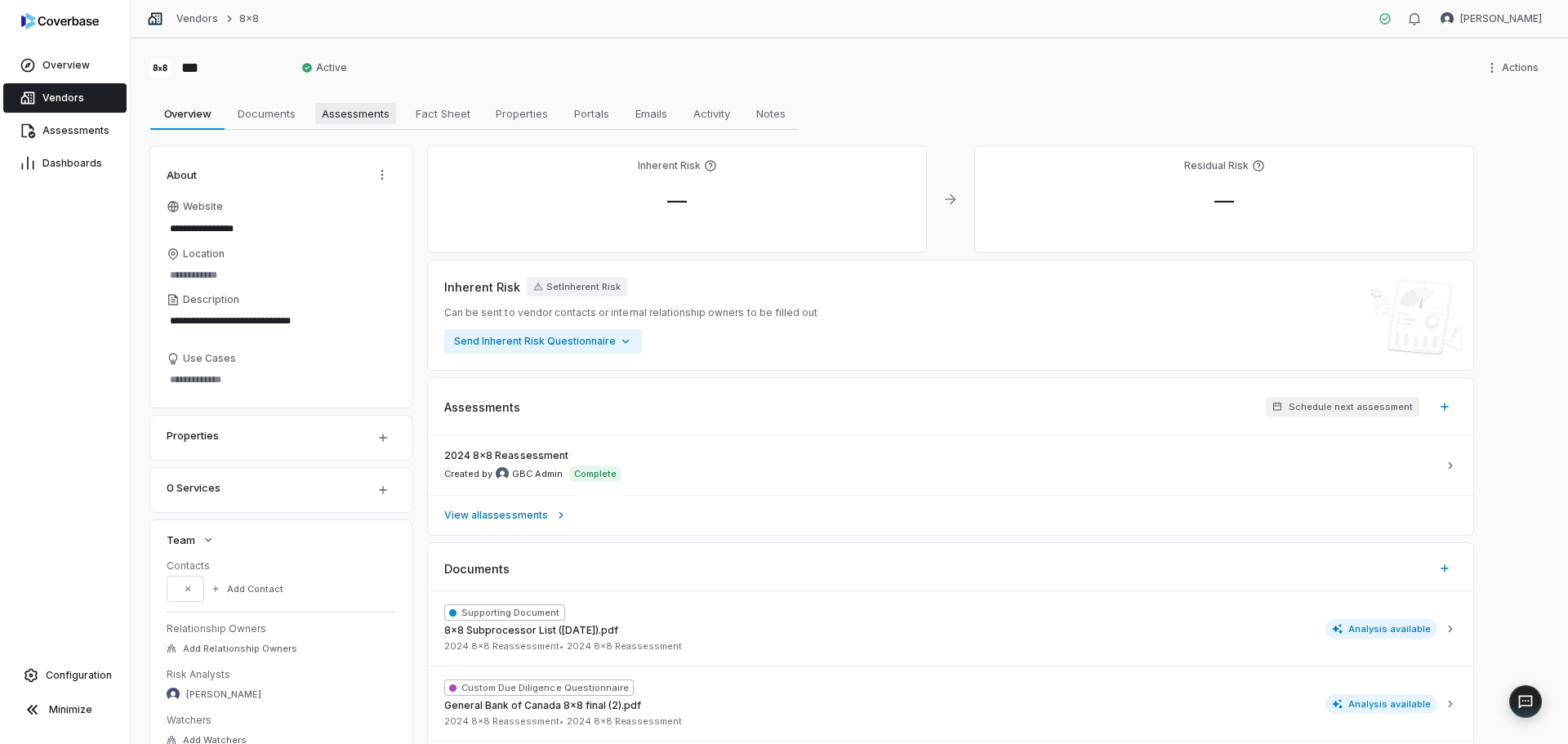
click at [372, 114] on span "Assessments" at bounding box center [355, 113] width 81 height 22
type textarea "*"
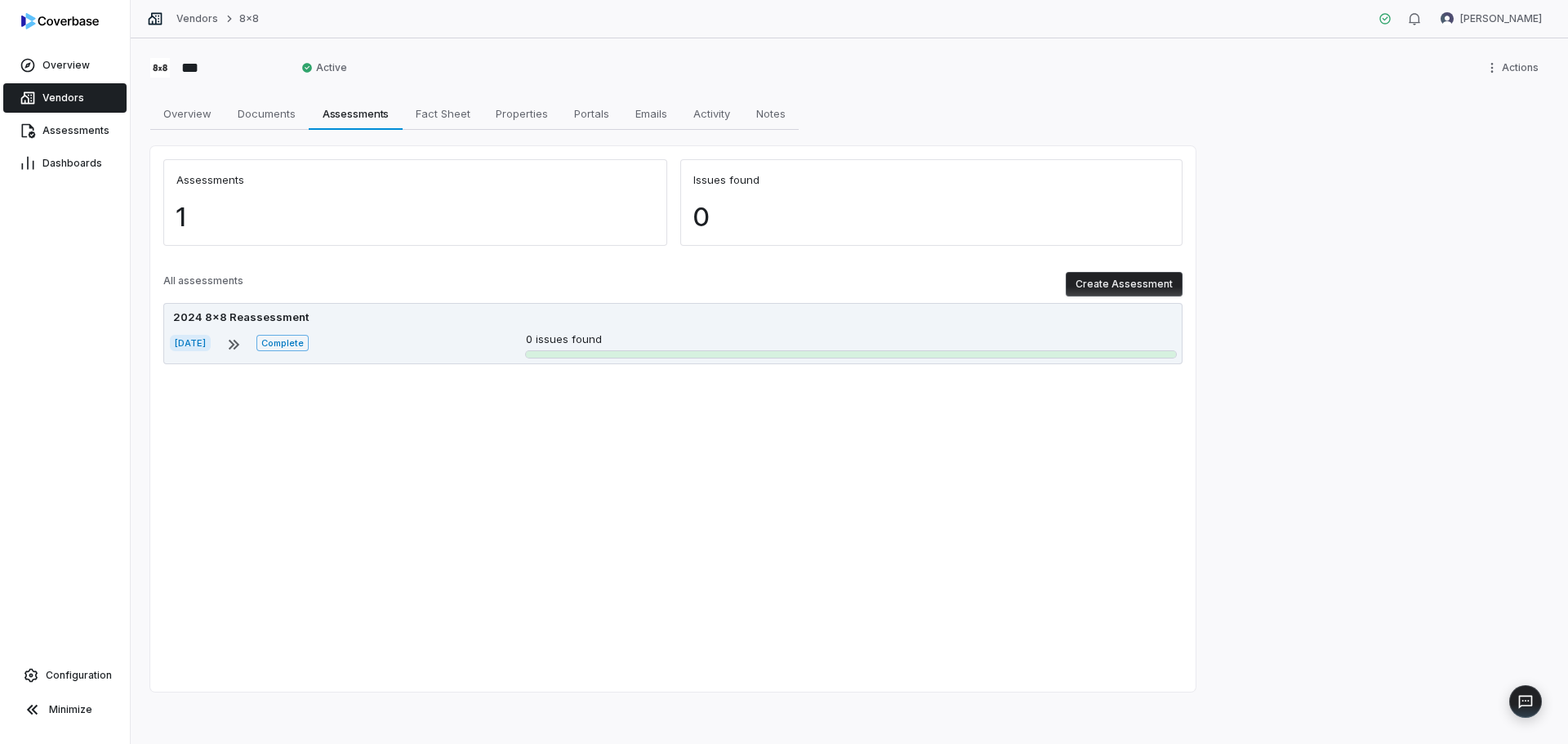
click at [367, 347] on div "[DATE] Complete 0 issues found" at bounding box center [673, 345] width 1006 height 26
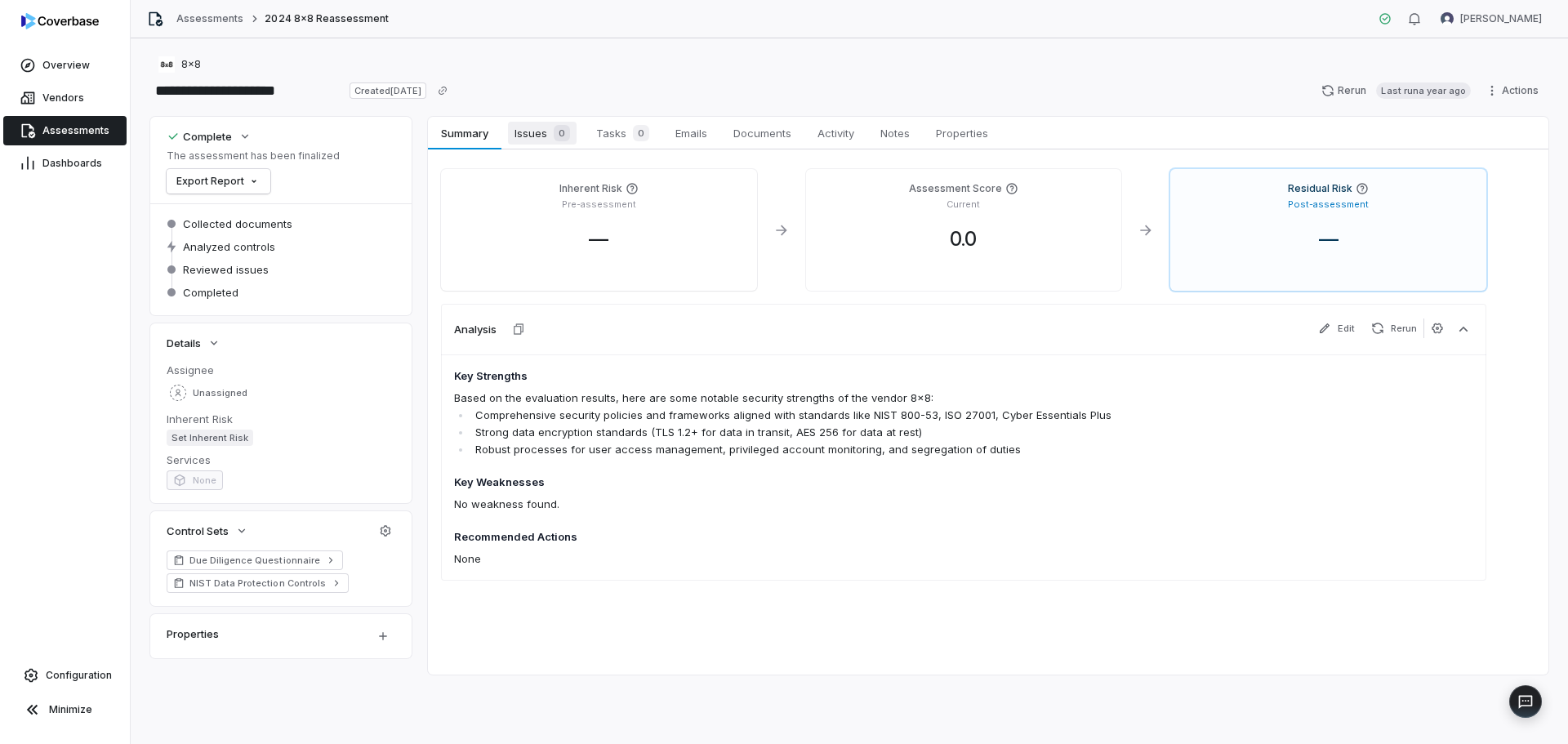
click at [562, 133] on span "0" at bounding box center [561, 133] width 16 height 16
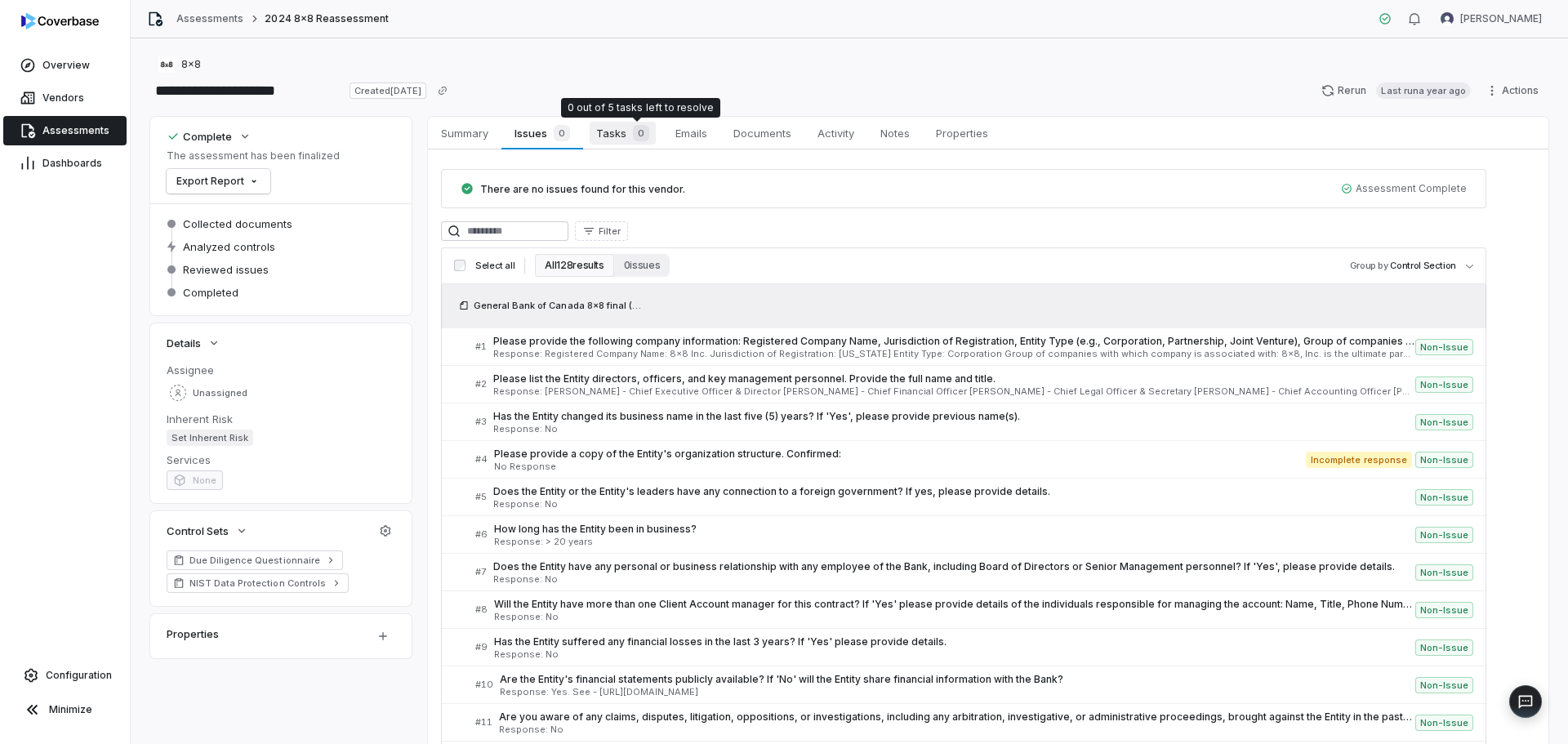
click at [630, 131] on div "0" at bounding box center [637, 133] width 23 height 16
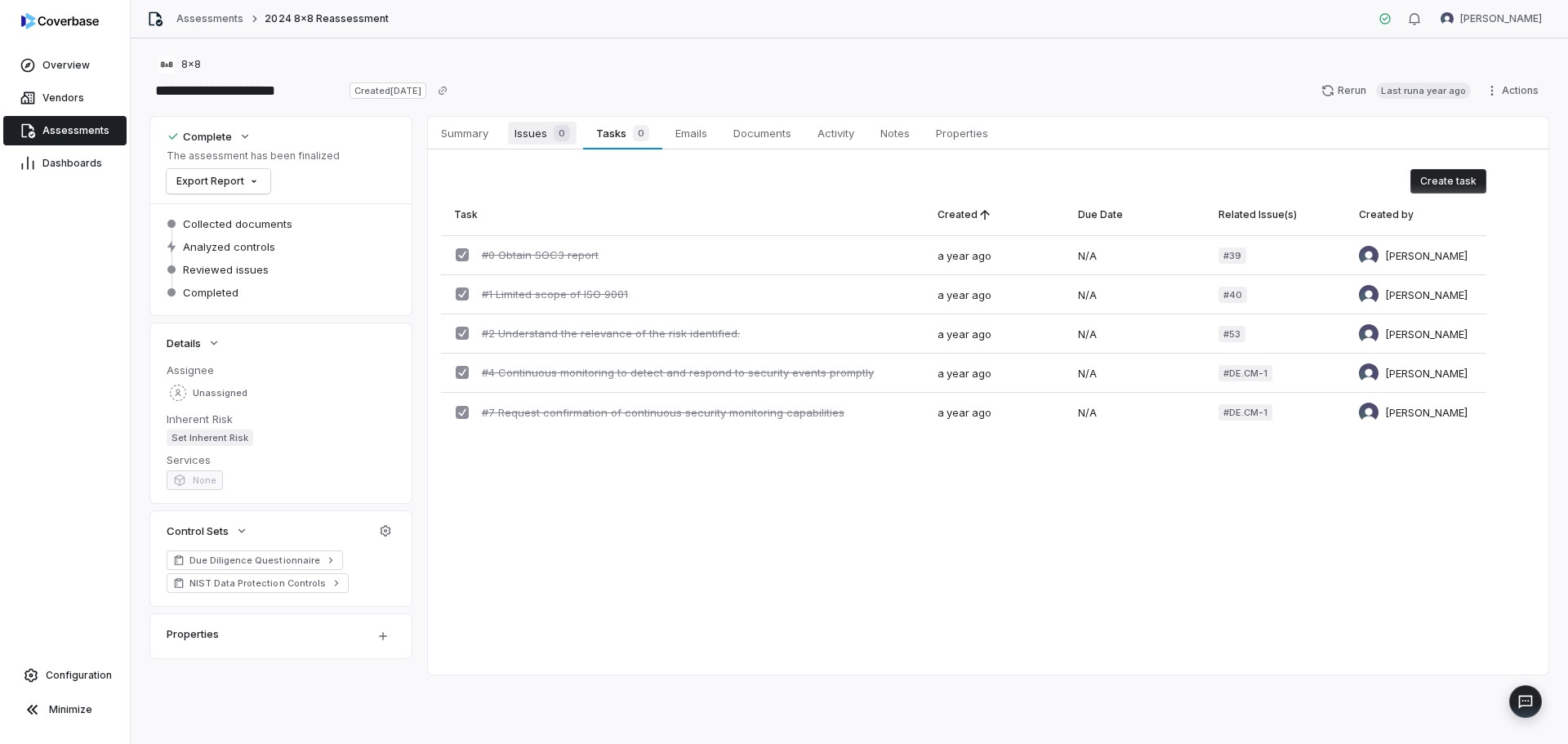
click at [532, 134] on span "Issues 0" at bounding box center [542, 133] width 68 height 23
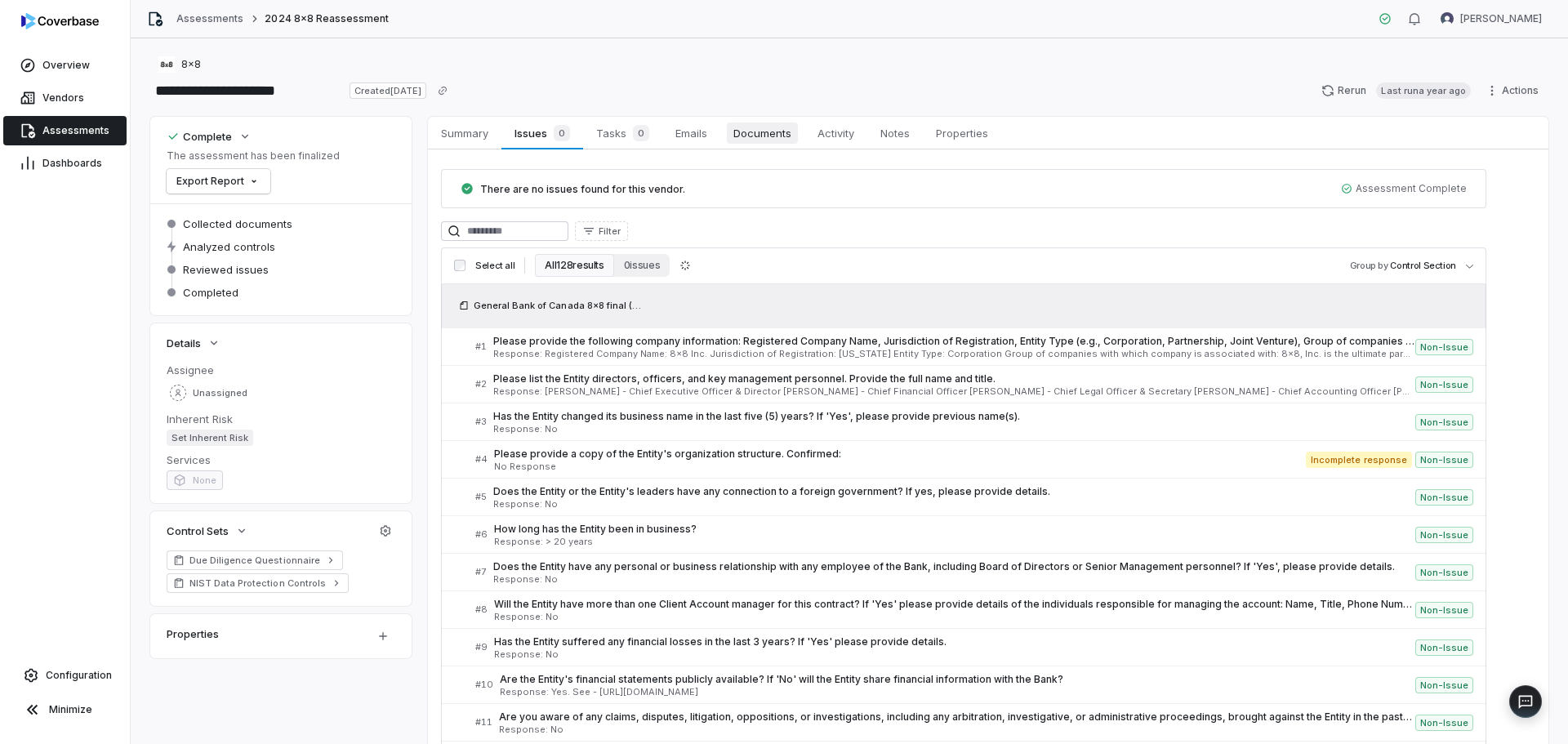
click at [729, 133] on span "Documents" at bounding box center [762, 133] width 71 height 22
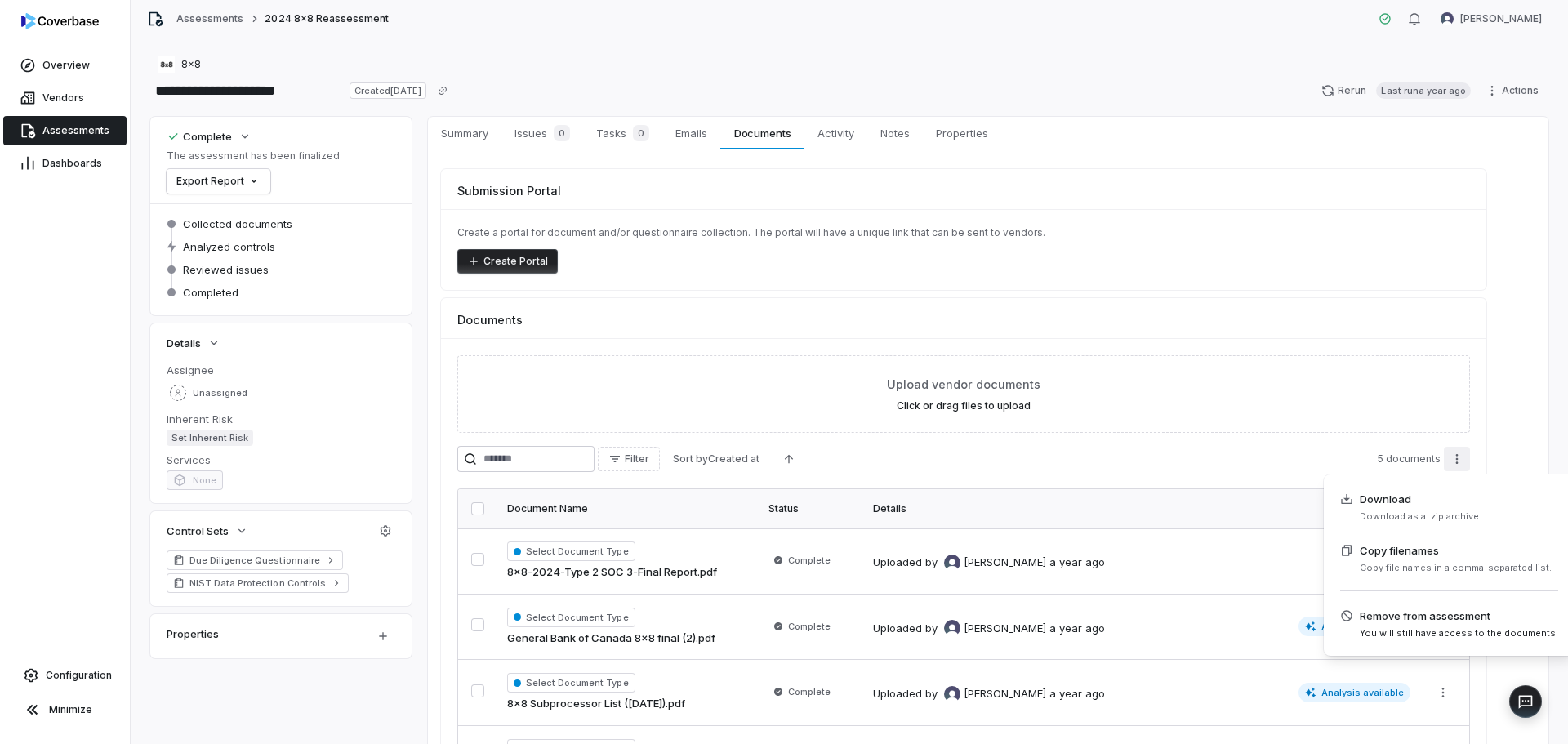
click at [1456, 458] on html "**********" at bounding box center [784, 372] width 1568 height 744
click at [1456, 457] on html "**********" at bounding box center [784, 372] width 1568 height 744
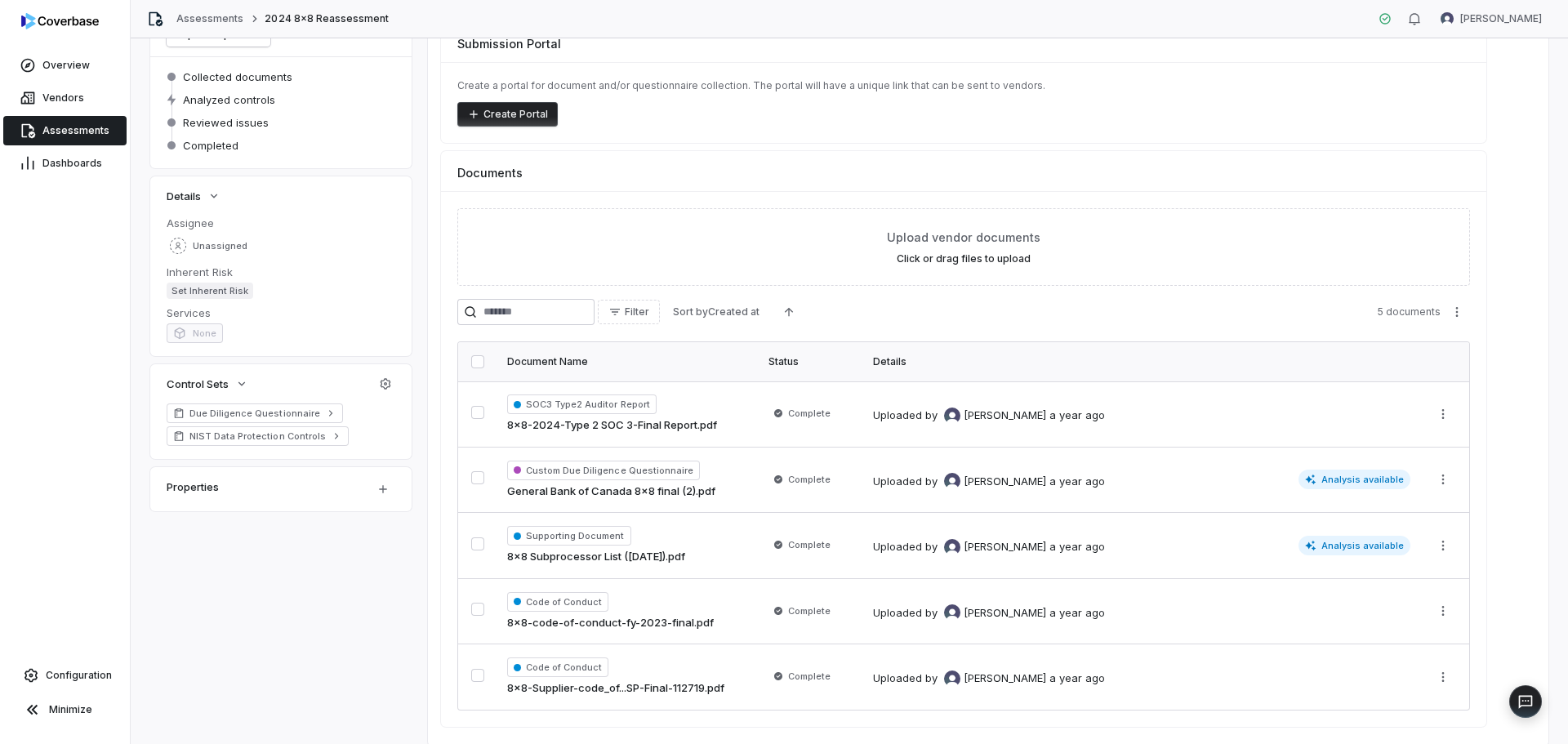
scroll to position [120, 0]
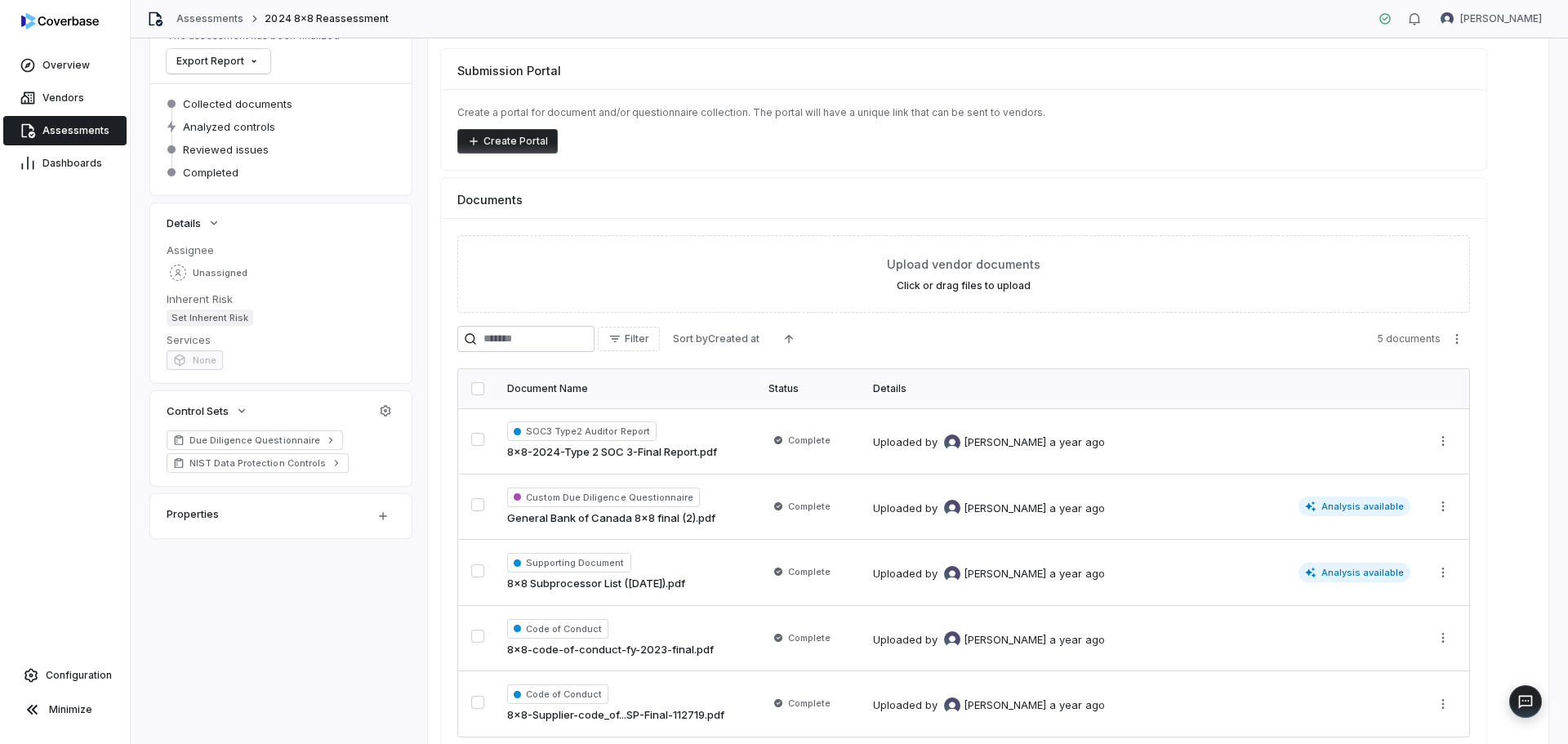
click at [474, 390] on button "button" at bounding box center [477, 388] width 13 height 13
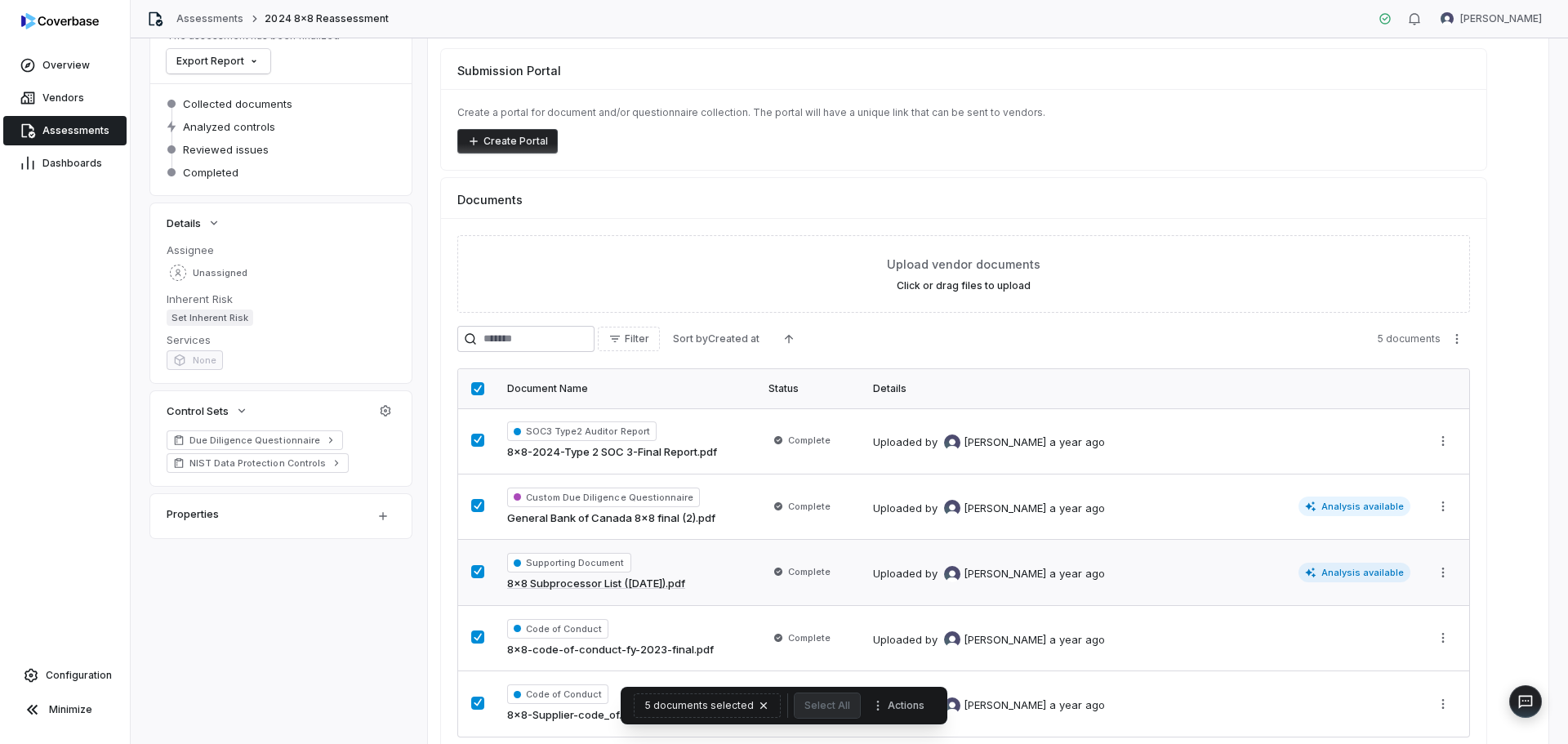
scroll to position [202, 0]
